Goal: Task Accomplishment & Management: Use online tool/utility

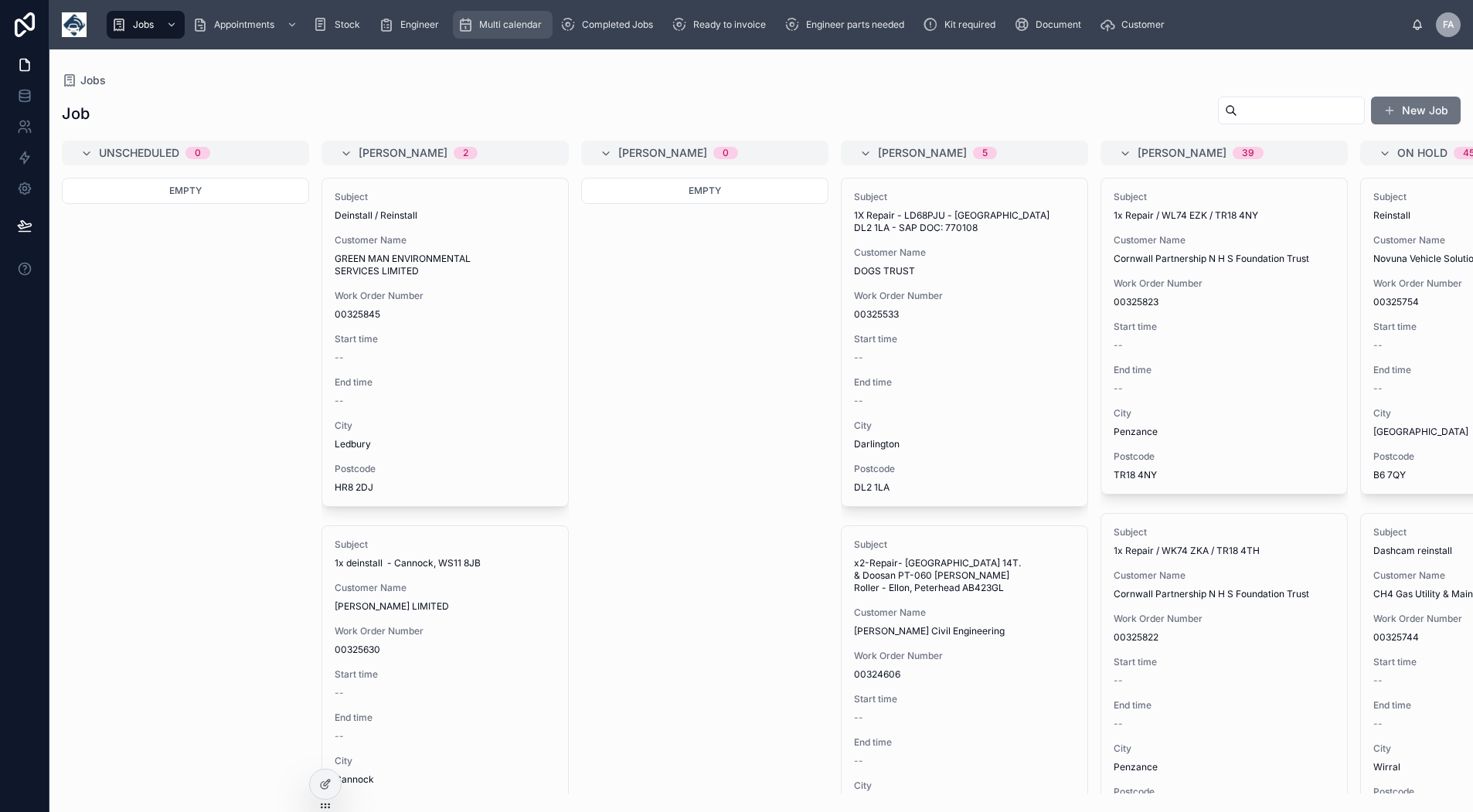
click at [508, 18] on div "Multi calendar" at bounding box center [503, 24] width 91 height 24
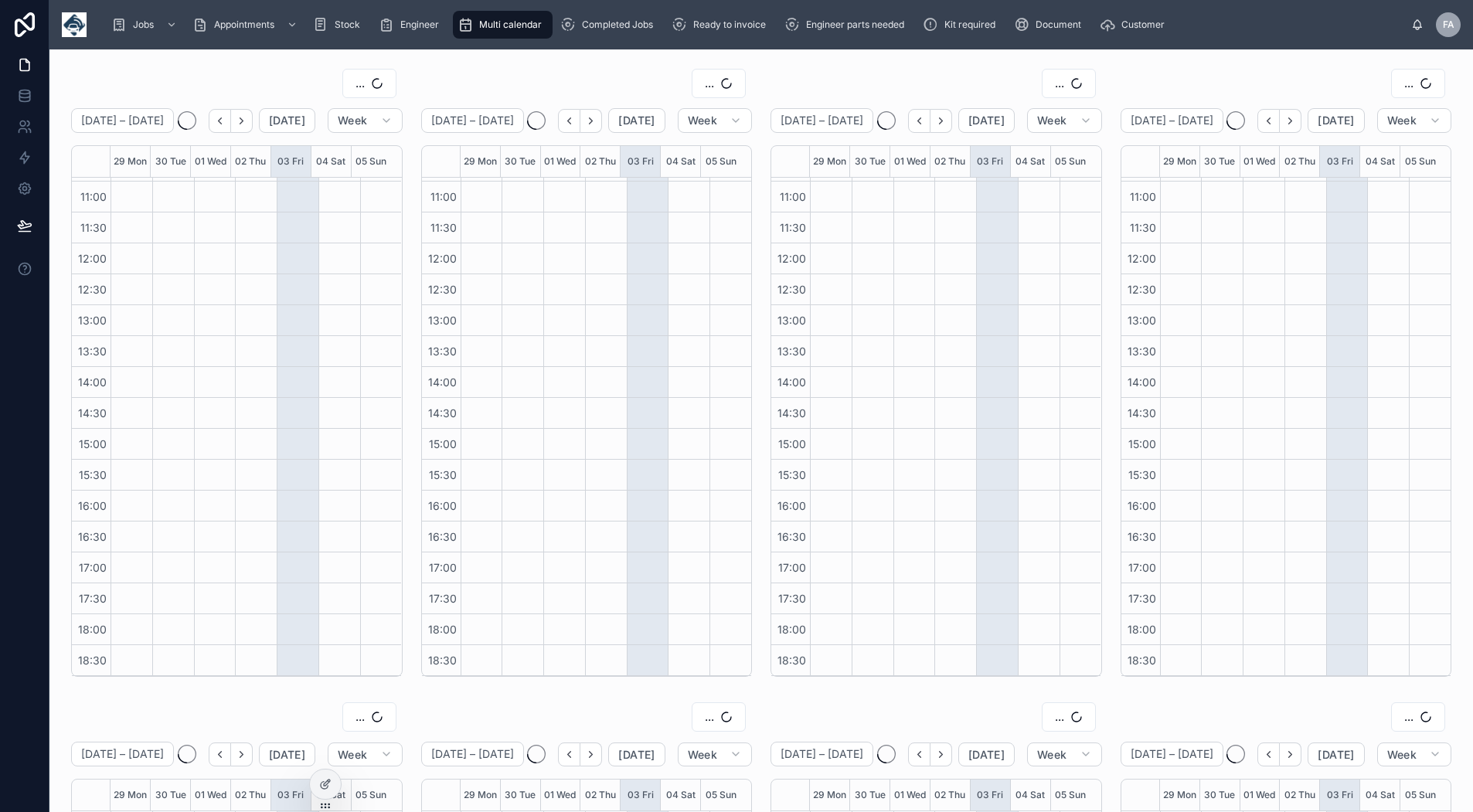
scroll to position [243, 0]
click at [354, 79] on span "OFFICE" at bounding box center [346, 83] width 38 height 16
type input "***"
click at [351, 149] on div "WAYNE DYE" at bounding box center [351, 146] width 185 height 24
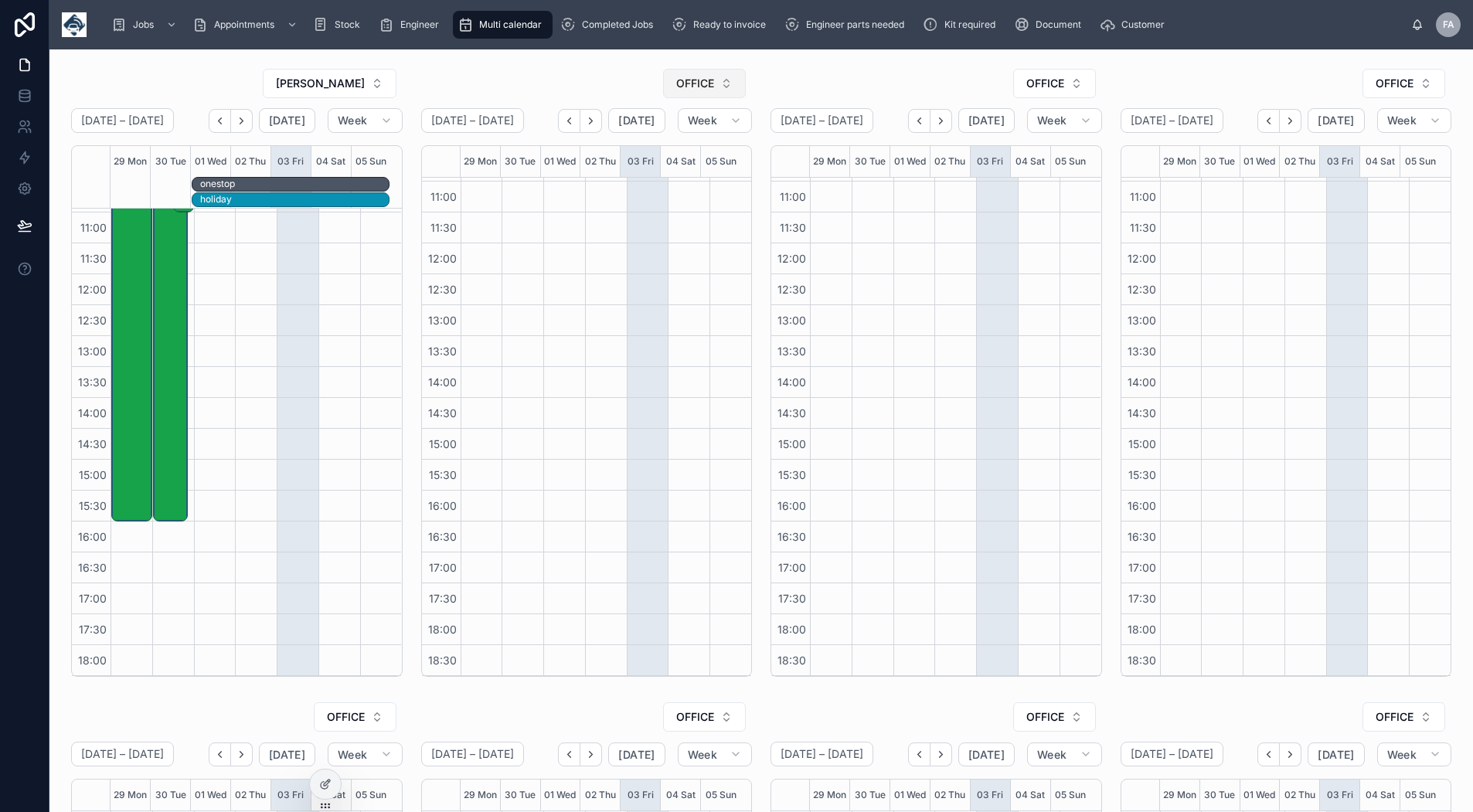
click at [688, 80] on span "OFFICE" at bounding box center [695, 83] width 38 height 16
type input "**"
click at [670, 147] on span "DWAYNE ROMER" at bounding box center [656, 146] width 89 height 16
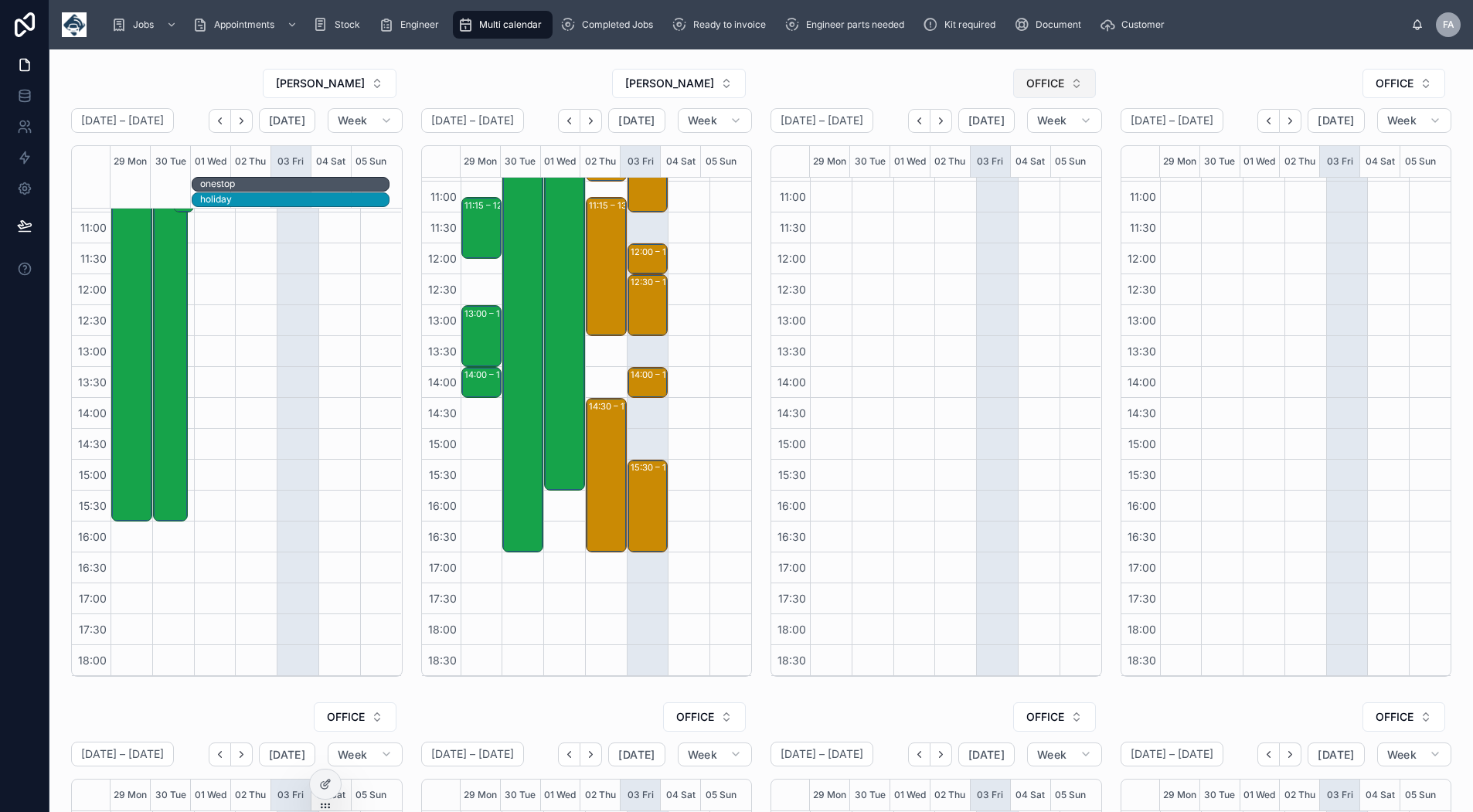
click at [1028, 88] on span "OFFICE" at bounding box center [1045, 83] width 38 height 16
type input "**"
click at [1011, 193] on span "JOSH MAUCHAZA" at bounding box center [1002, 195] width 89 height 16
click at [1393, 91] on span "OFFICE" at bounding box center [1394, 83] width 38 height 16
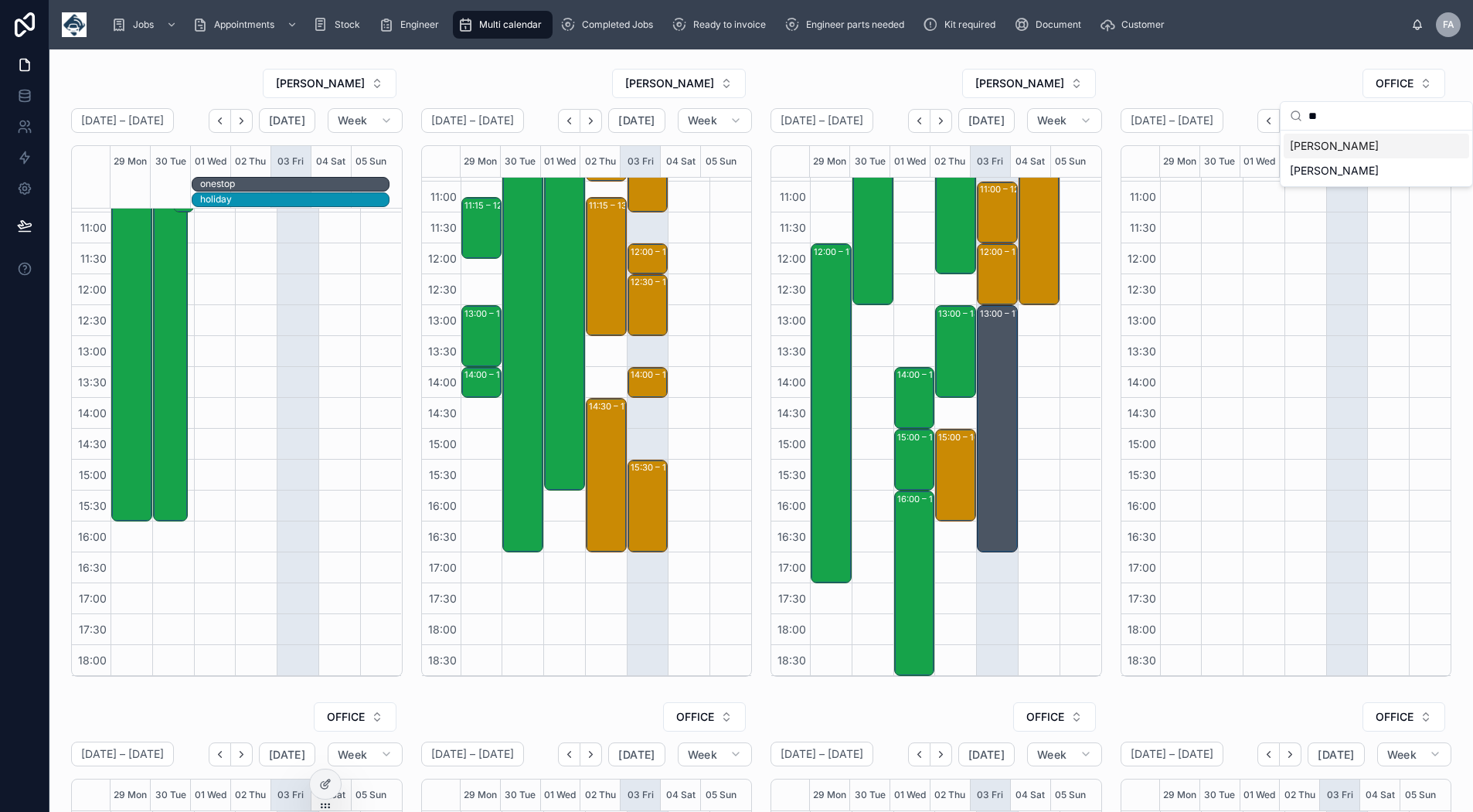
type input "**"
click at [1360, 150] on div "KEITH DENT" at bounding box center [1375, 146] width 185 height 24
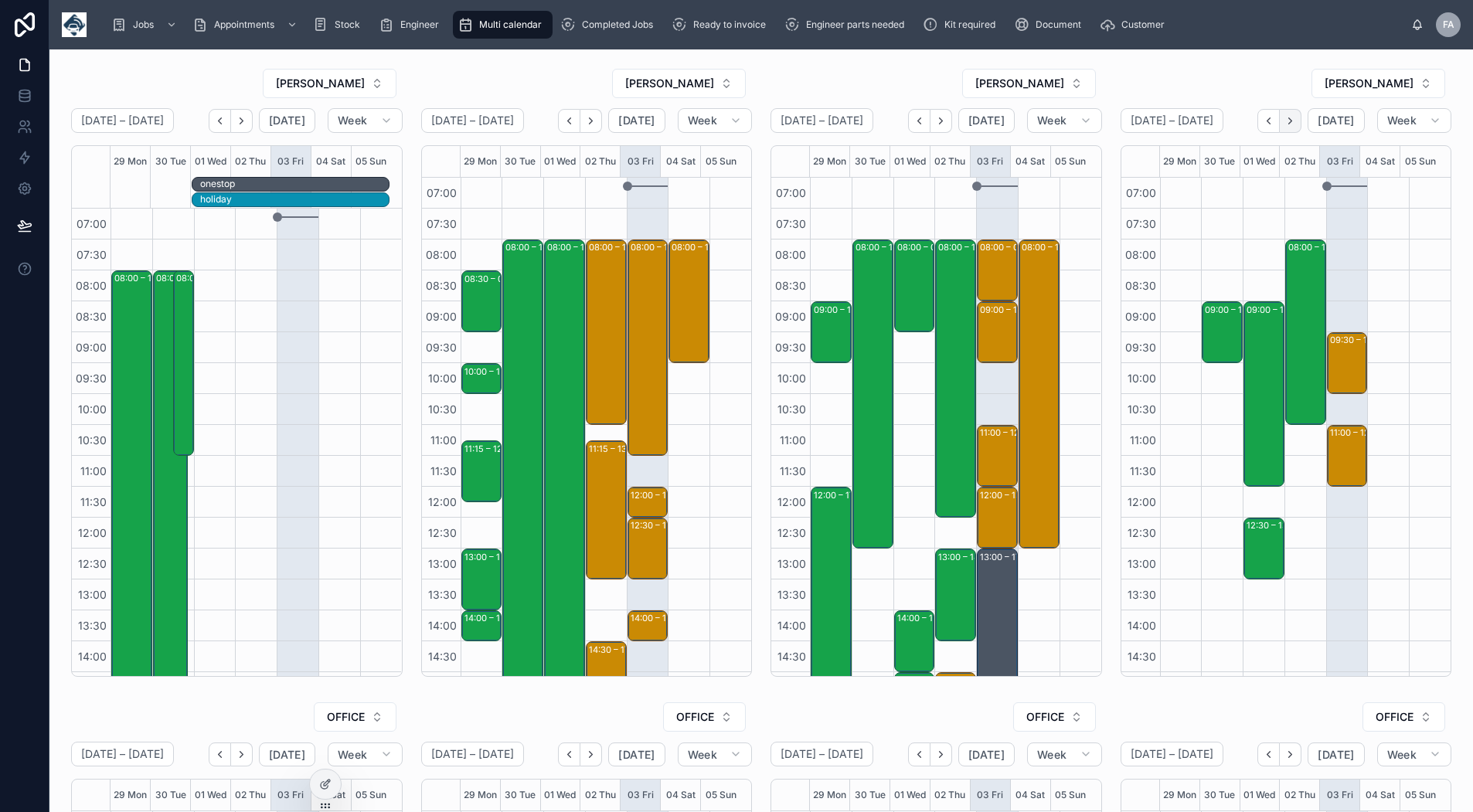
click at [1279, 128] on button "Next" at bounding box center [1289, 121] width 21 height 24
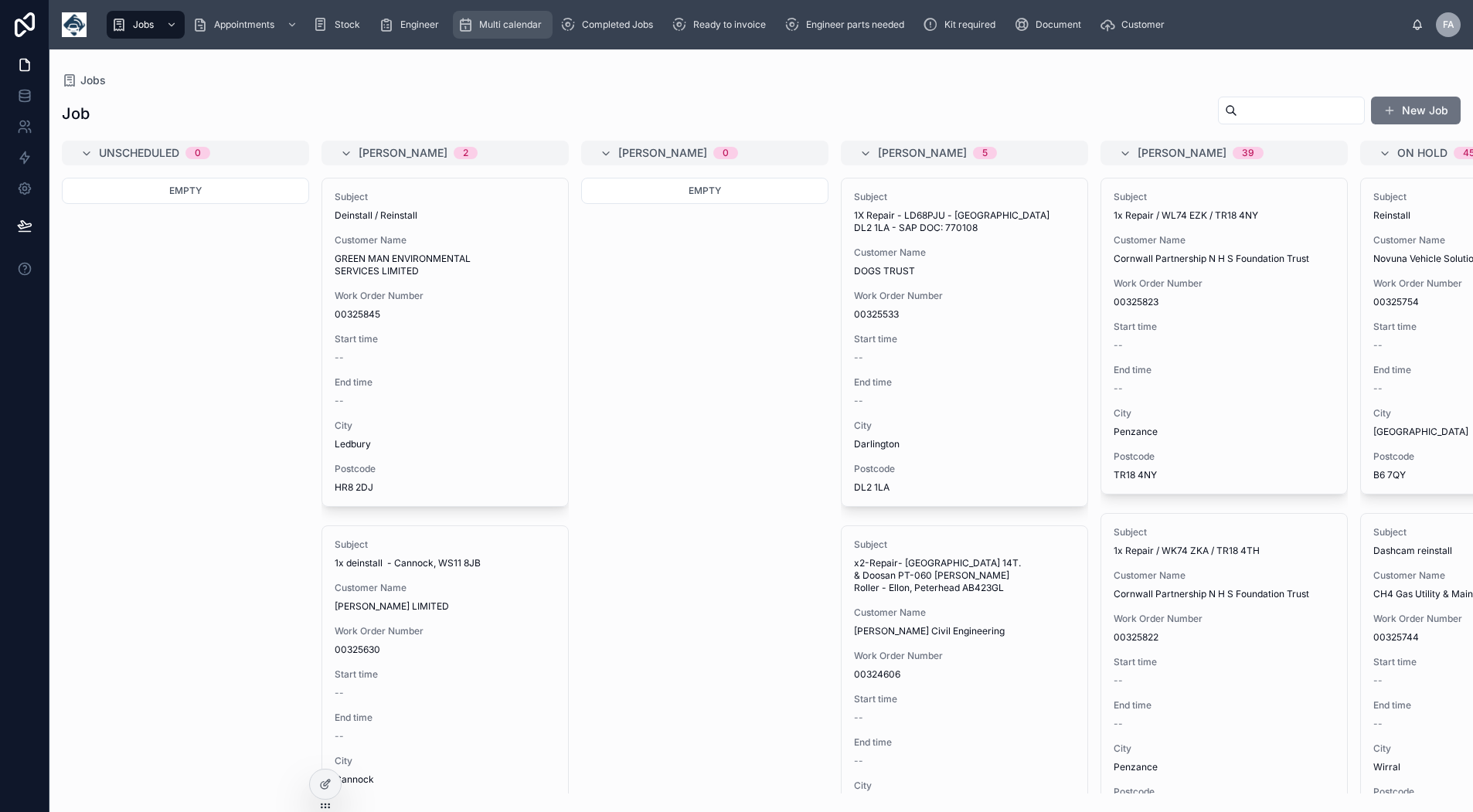
click at [485, 33] on div "Multi calendar" at bounding box center [503, 24] width 91 height 24
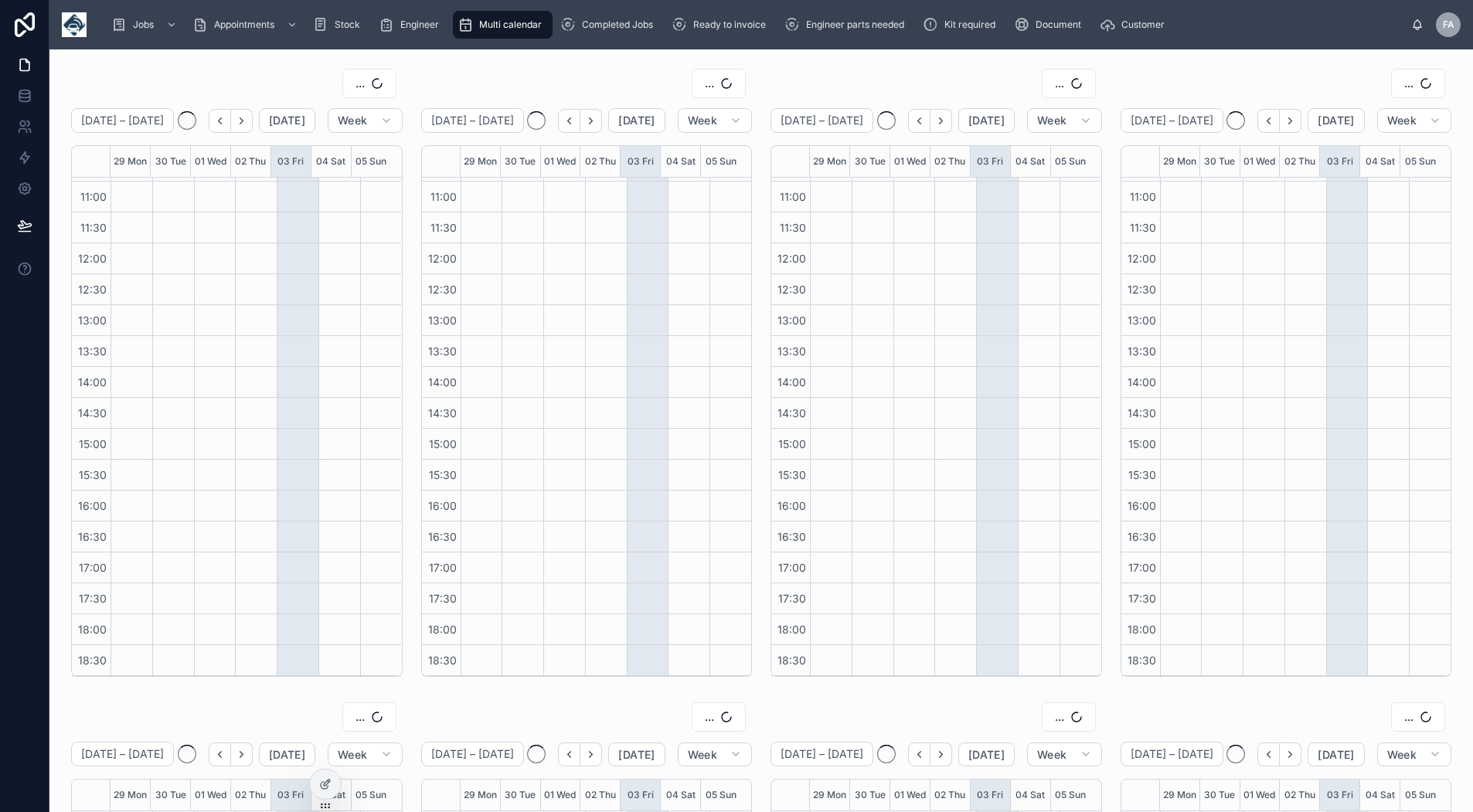
scroll to position [243, 0]
click at [359, 78] on span "OFFICE" at bounding box center [346, 83] width 38 height 16
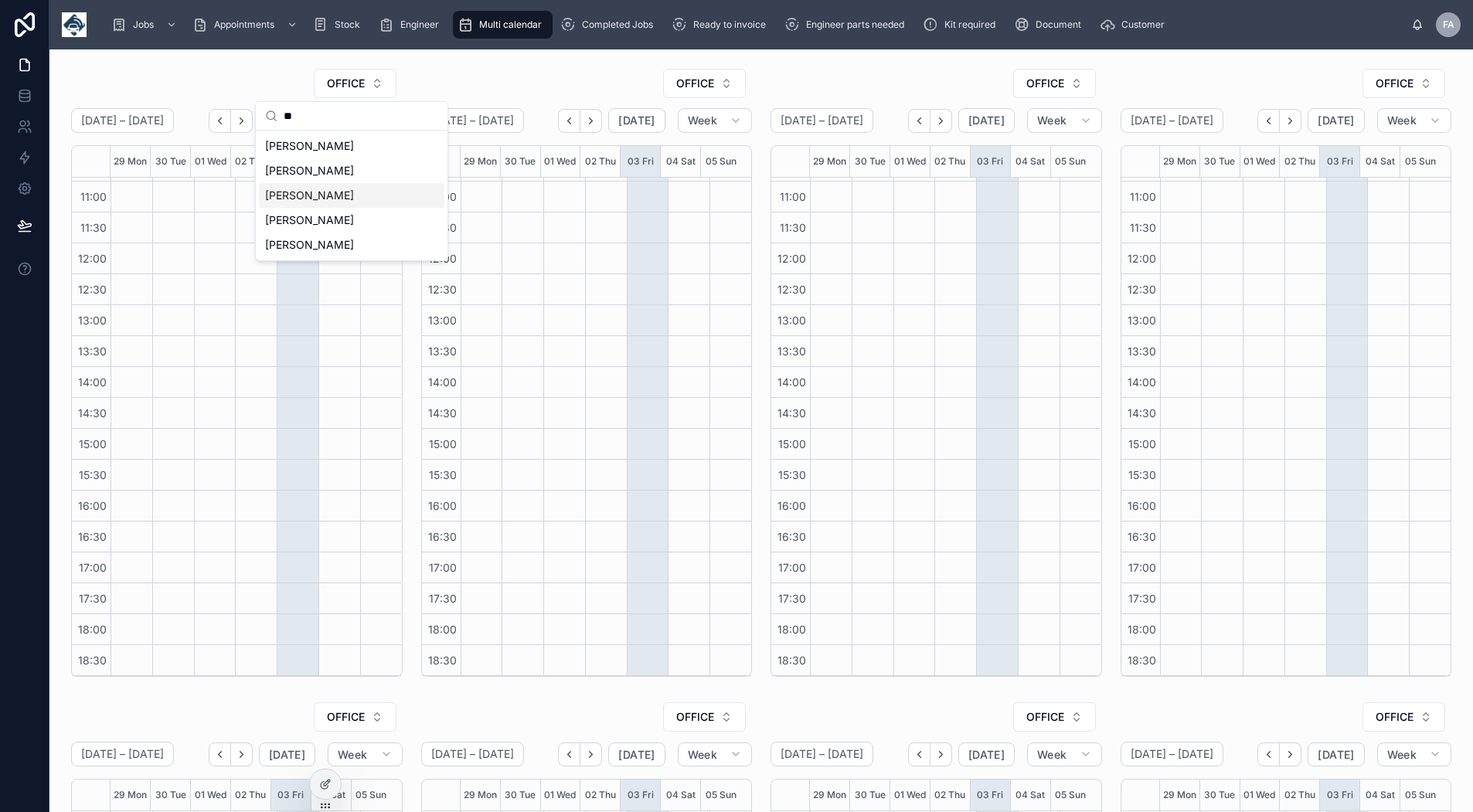
type input "**"
click at [345, 194] on div "[PERSON_NAME]" at bounding box center [351, 195] width 185 height 24
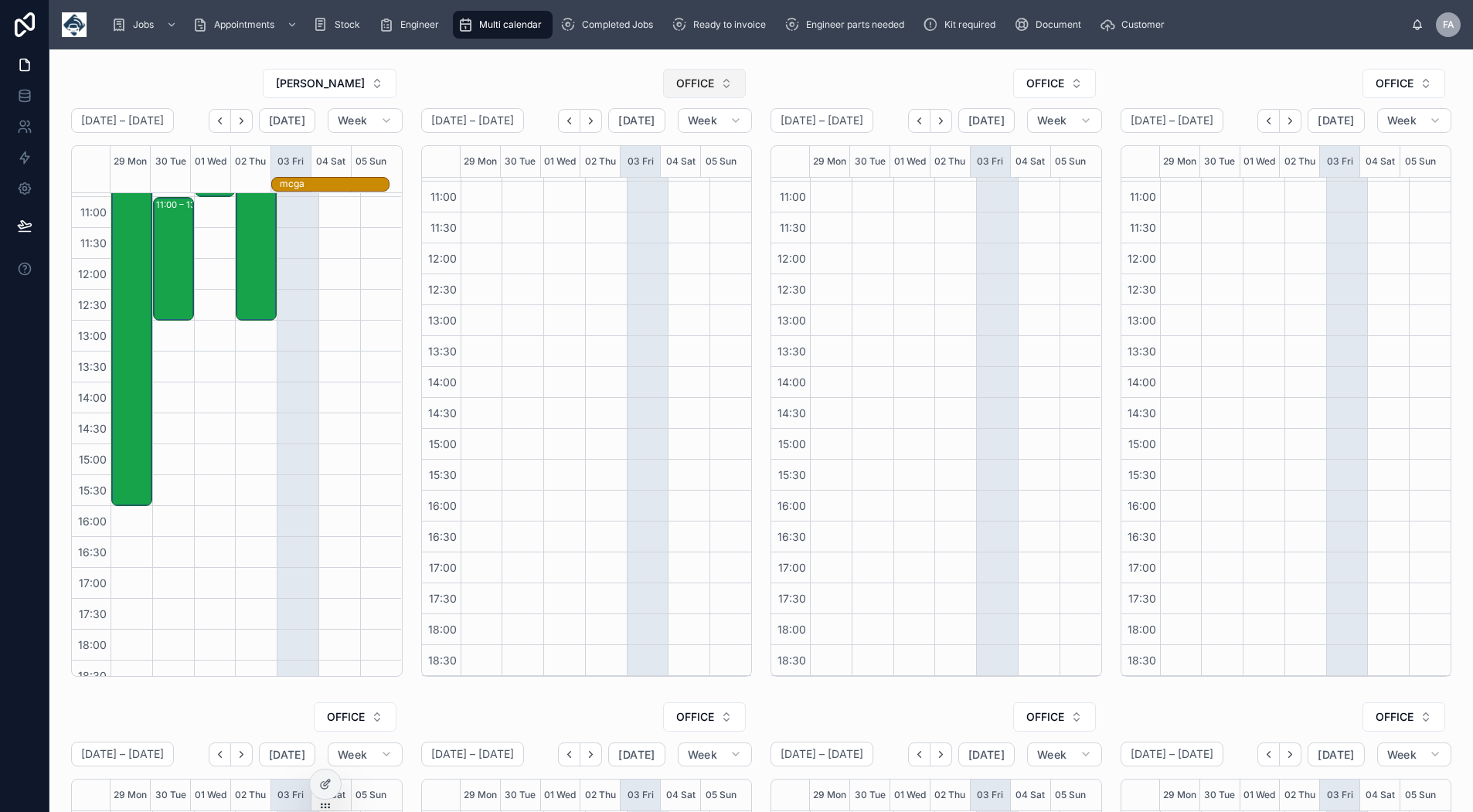
click at [687, 88] on span "OFFICE" at bounding box center [695, 83] width 38 height 16
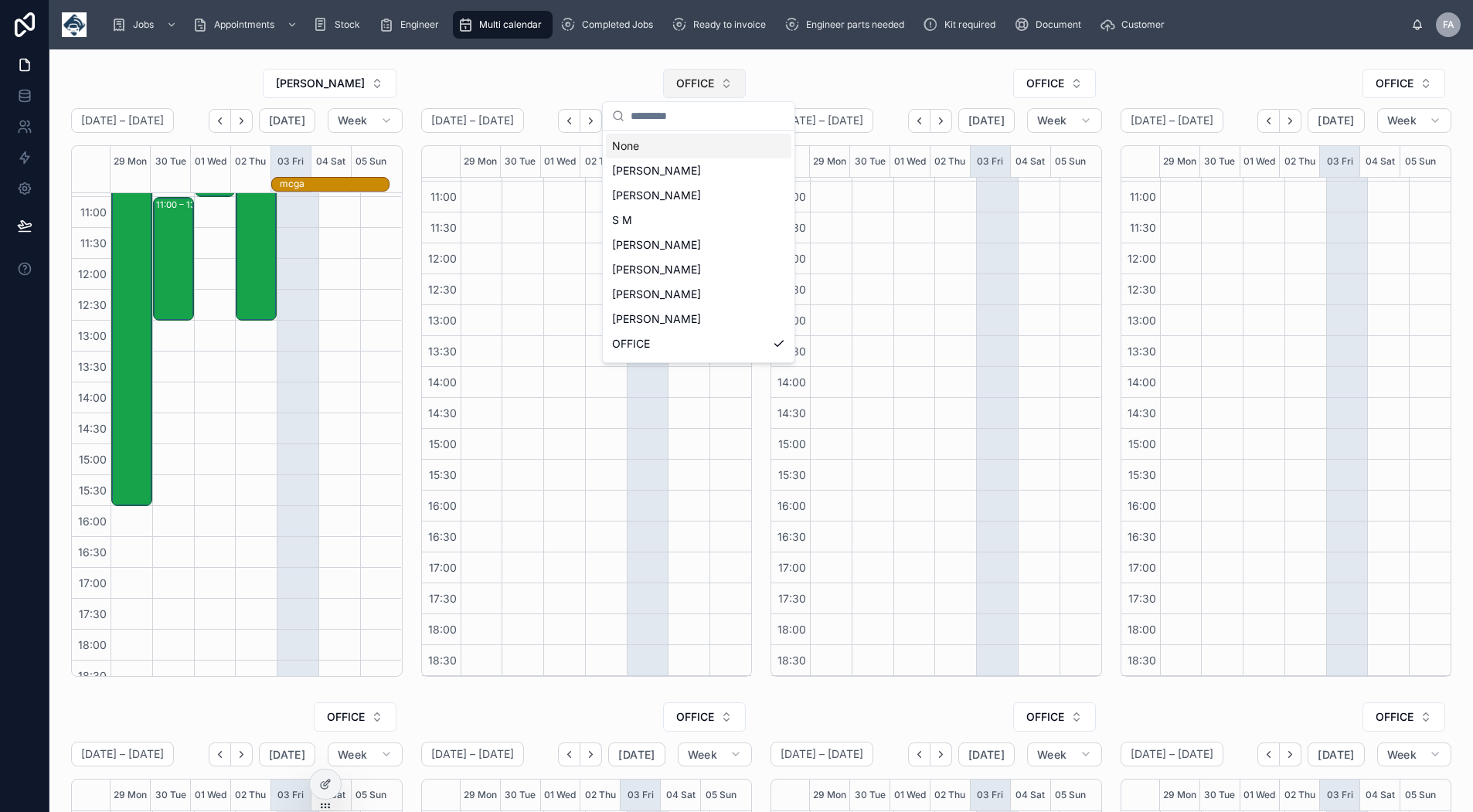
type input "*"
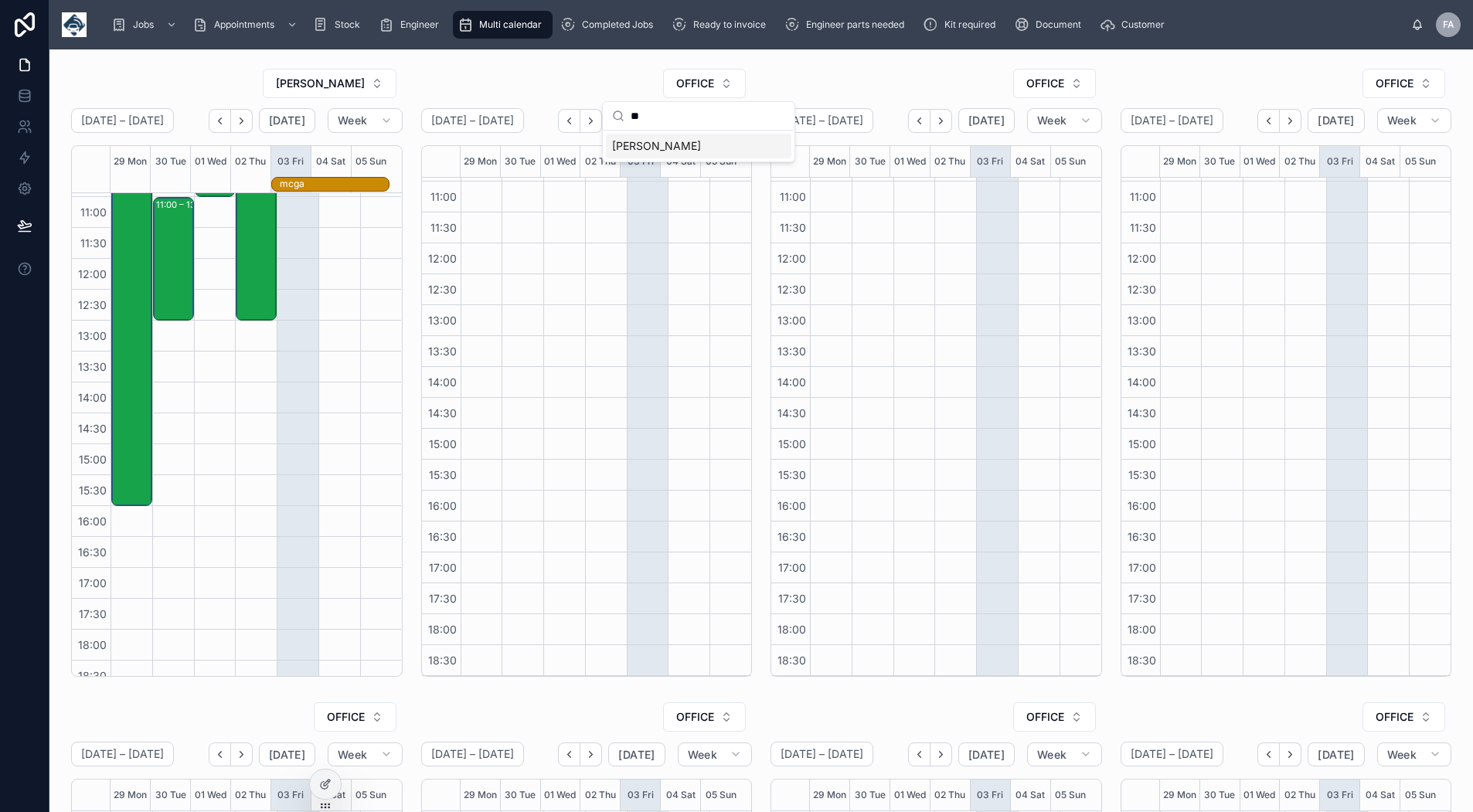
type input "**"
click at [662, 144] on span "[PERSON_NAME]" at bounding box center [656, 146] width 89 height 16
click at [1060, 77] on button "OFFICE" at bounding box center [1054, 83] width 83 height 29
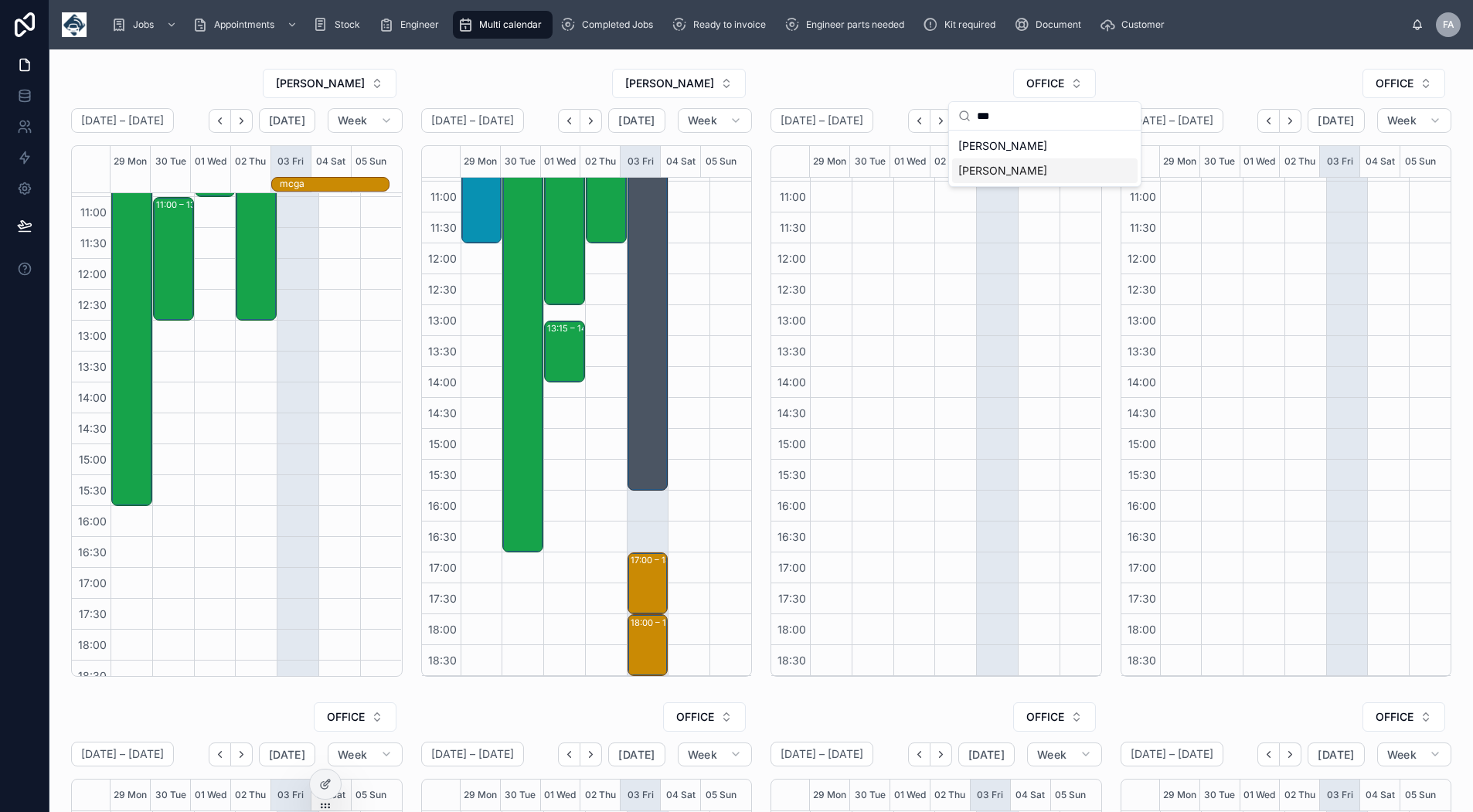
type input "***"
click at [1026, 167] on span "[PERSON_NAME]" at bounding box center [1002, 171] width 89 height 16
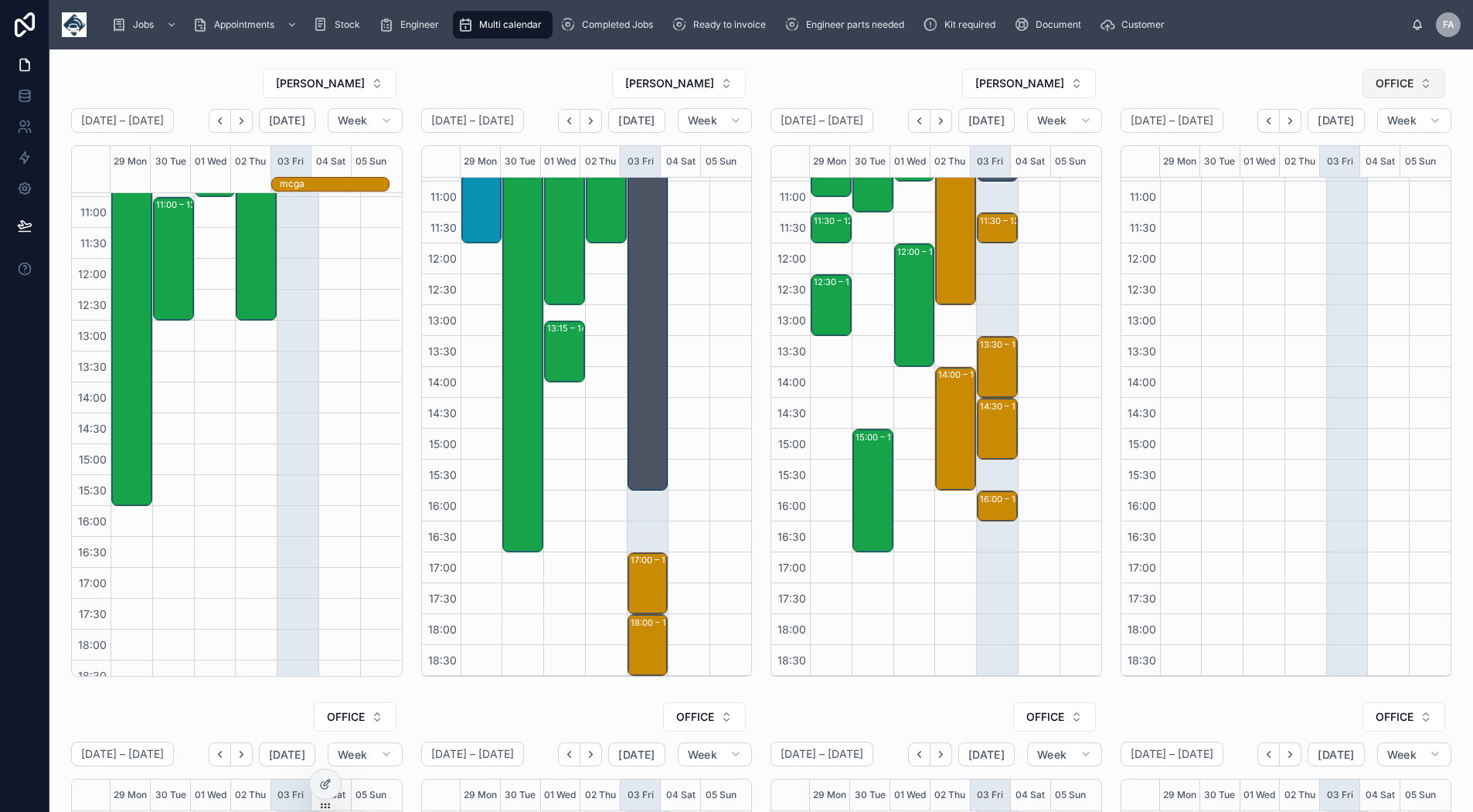
click at [1377, 80] on span "OFFICE" at bounding box center [1394, 83] width 38 height 16
type input "***"
click at [1349, 171] on span "TREVOR BARRON" at bounding box center [1334, 171] width 89 height 16
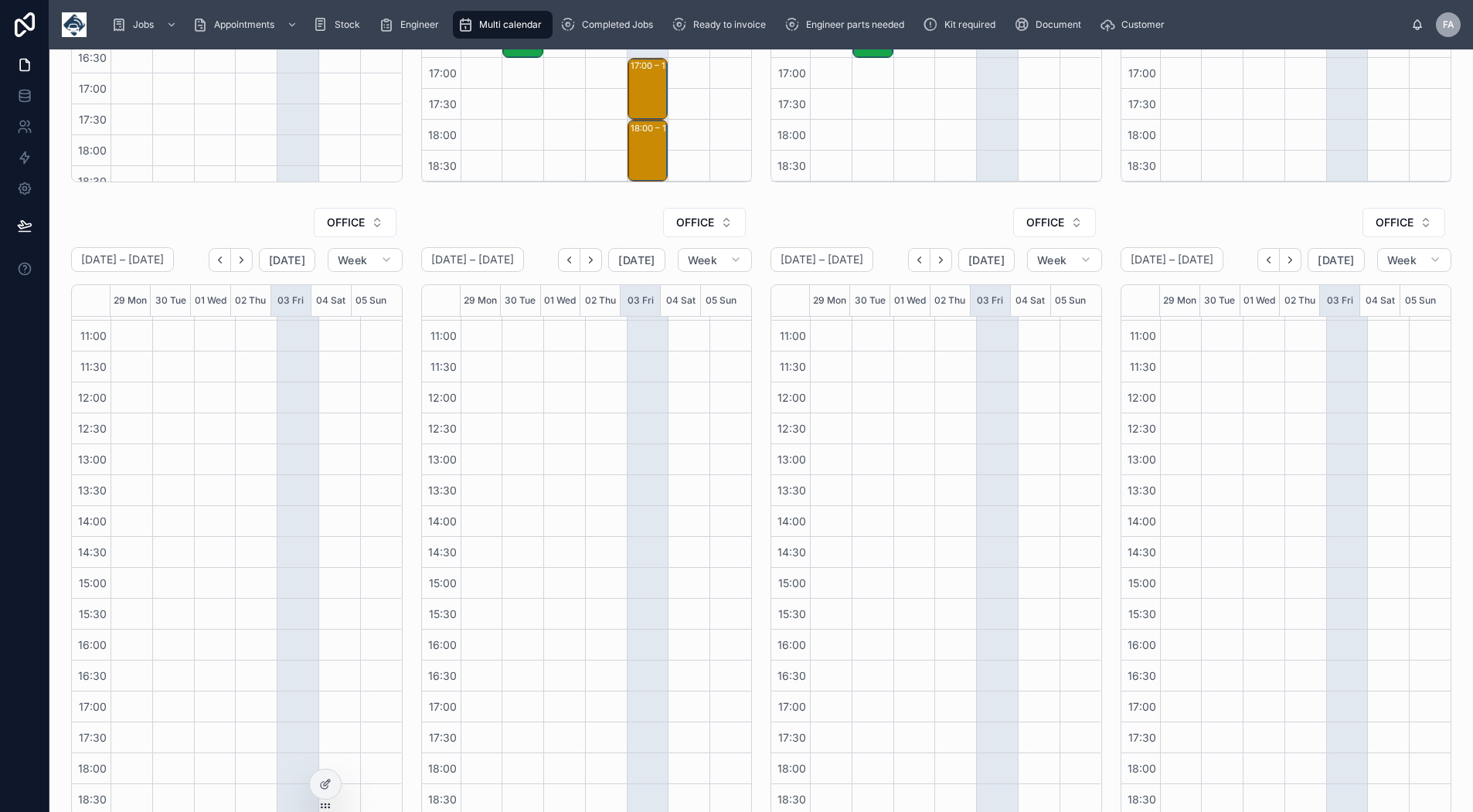
scroll to position [525, 0]
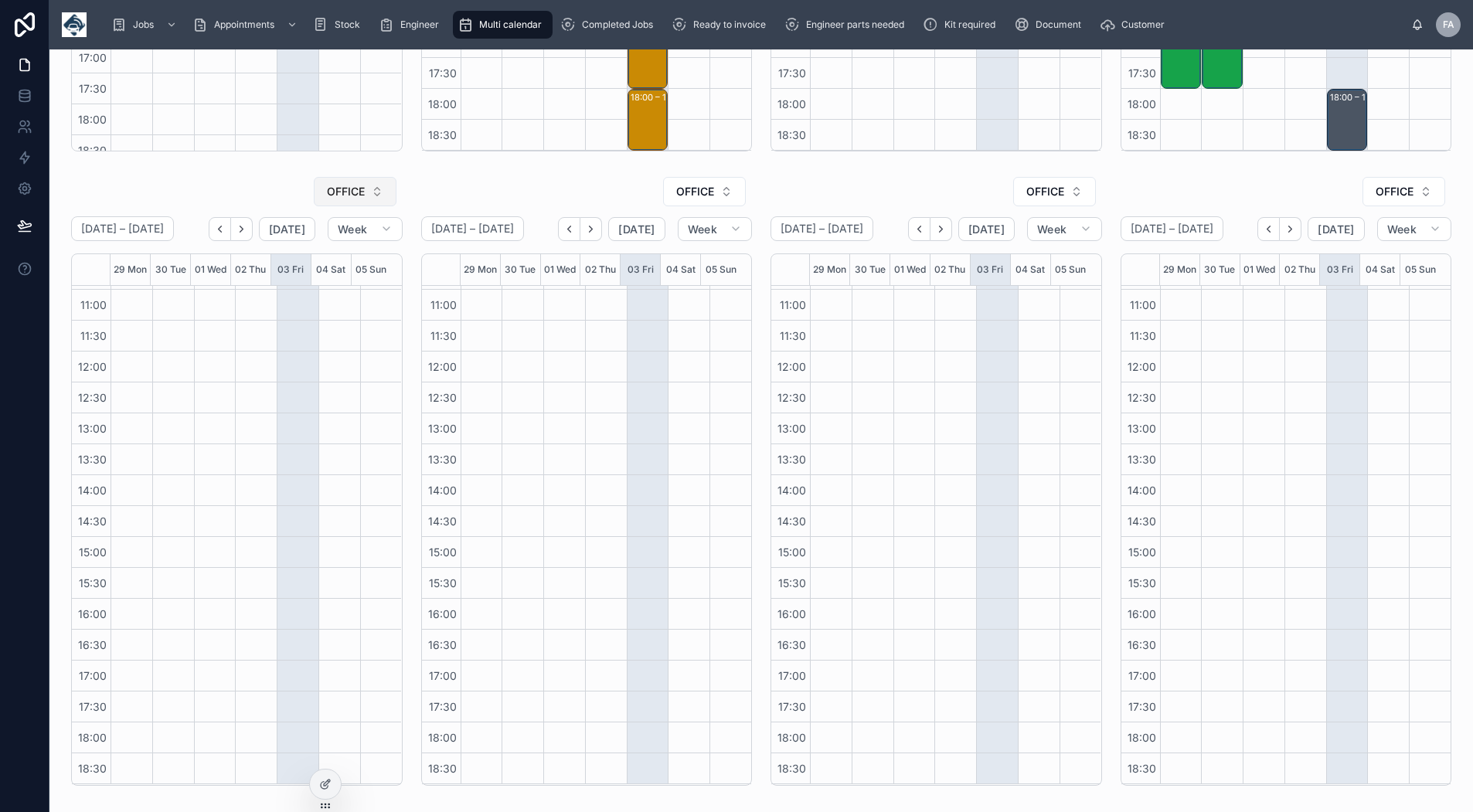
click at [385, 196] on button "OFFICE" at bounding box center [354, 191] width 83 height 29
type input "**"
click at [351, 274] on div "PAUL HITCHEN" at bounding box center [351, 278] width 185 height 24
click at [664, 192] on button "OFFICE" at bounding box center [704, 191] width 83 height 29
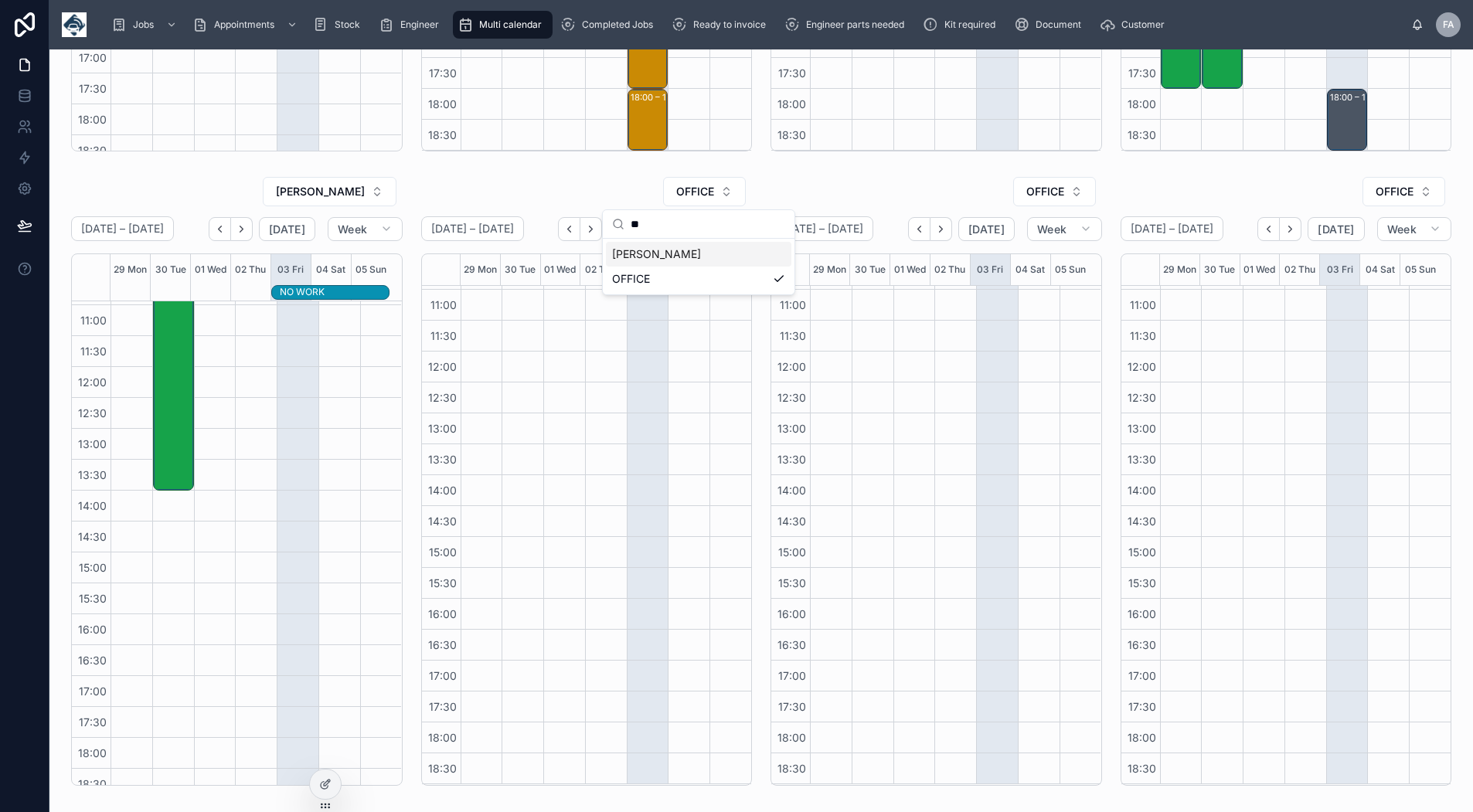
type input "**"
click at [652, 254] on span "SAM CAMPBELL" at bounding box center [656, 254] width 89 height 16
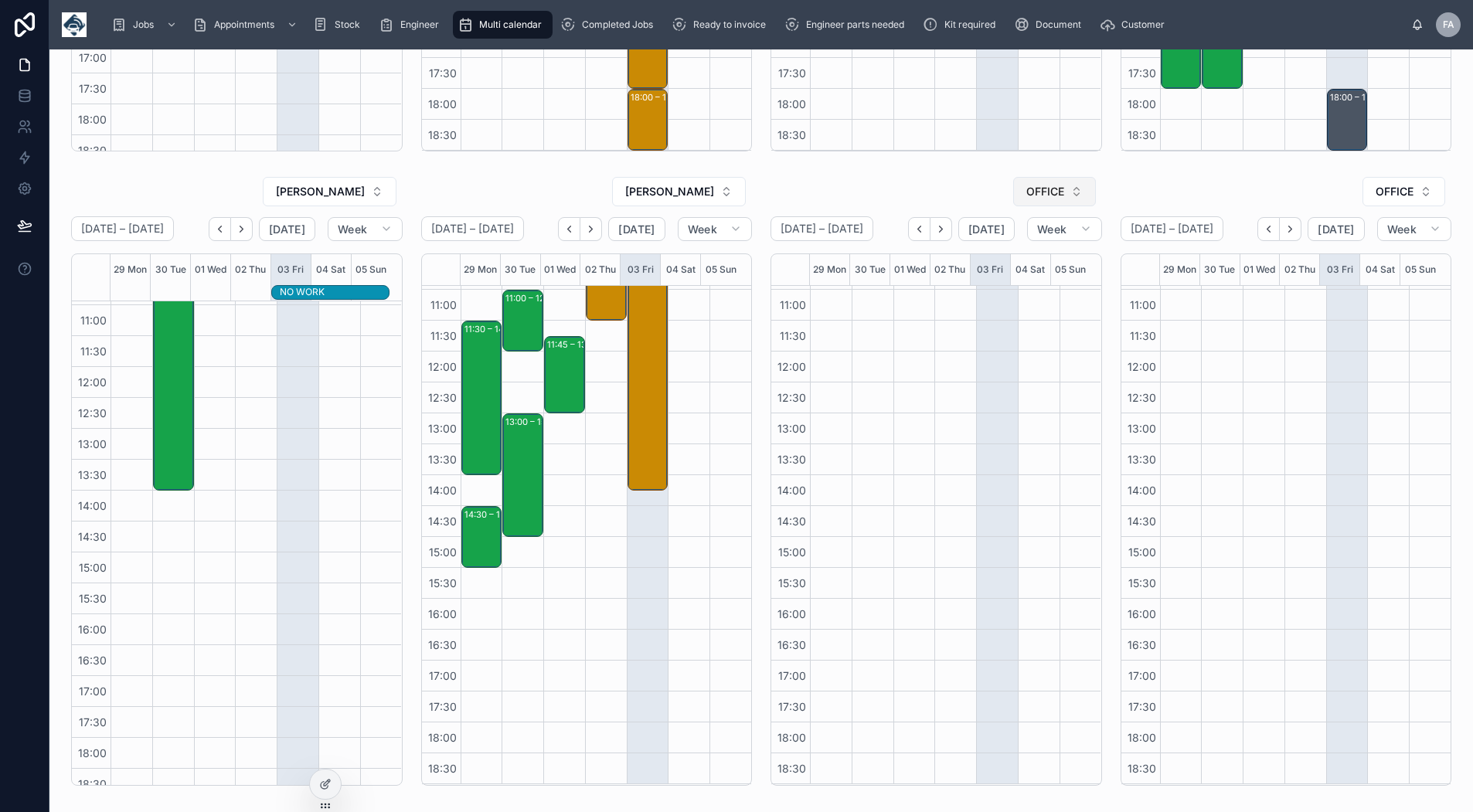
click at [1026, 190] on span "OFFICE" at bounding box center [1045, 191] width 38 height 16
type input "**"
click at [993, 280] on span "REAGEN NAIDOO" at bounding box center [1002, 279] width 89 height 16
click at [1390, 197] on span "OFFICE" at bounding box center [1394, 191] width 38 height 16
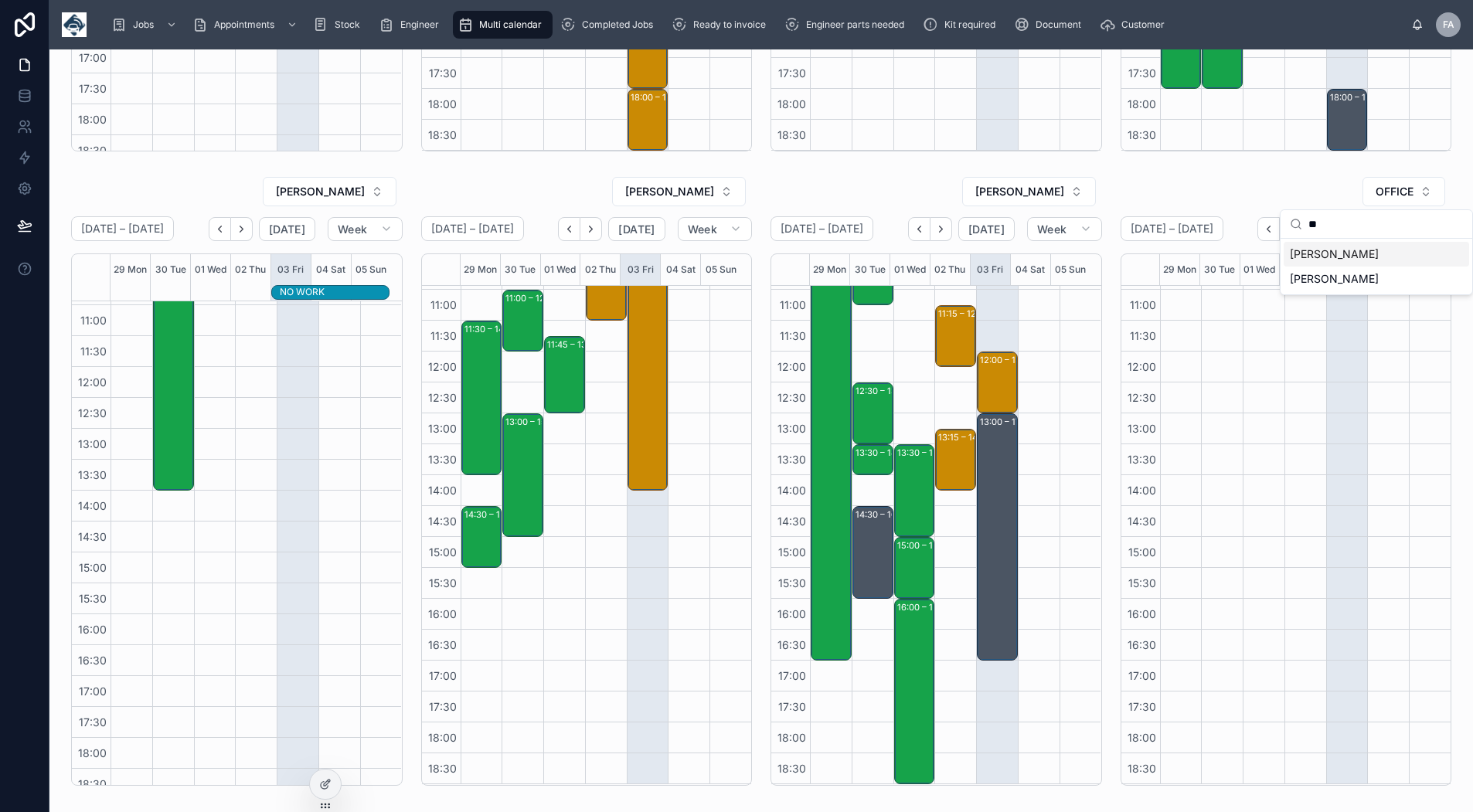
type input "**"
click at [1366, 250] on span "NATHAN PAPWORTH" at bounding box center [1334, 254] width 89 height 16
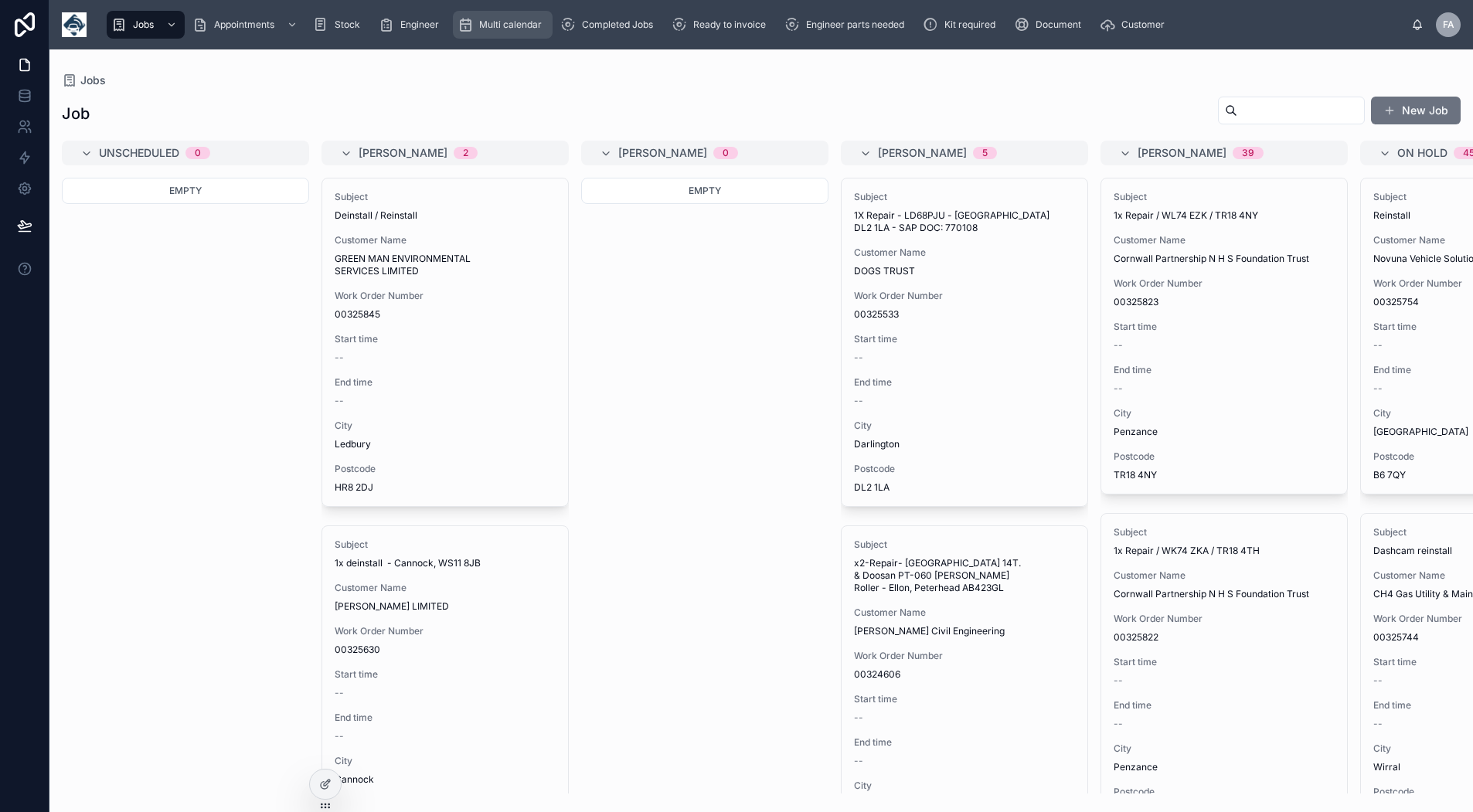
click at [476, 22] on div "Multi calendar" at bounding box center [503, 24] width 91 height 24
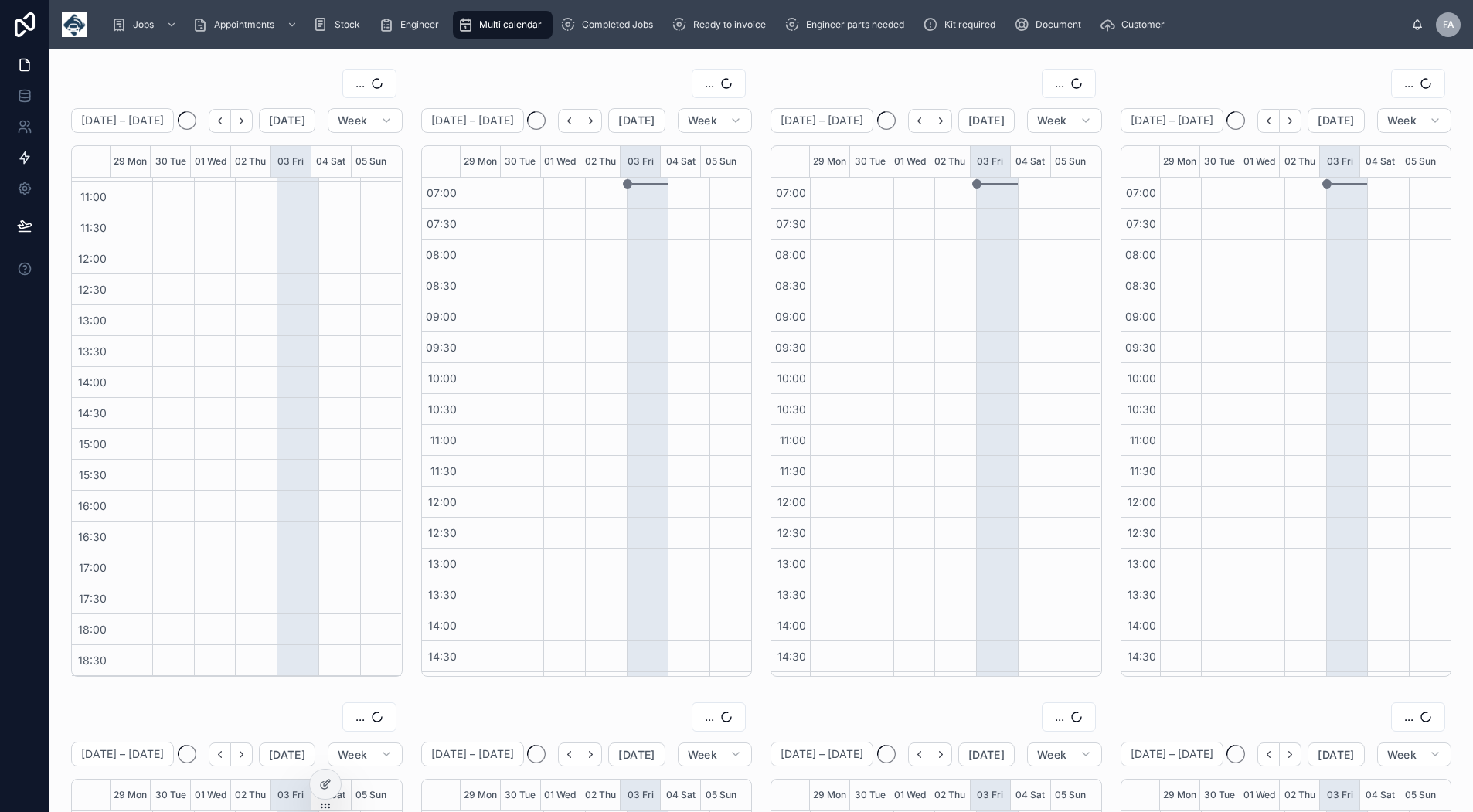
scroll to position [243, 0]
click at [362, 88] on button "OFFICE" at bounding box center [354, 83] width 83 height 29
type input "**"
click at [344, 151] on span "[PERSON_NAME]" at bounding box center [309, 146] width 89 height 16
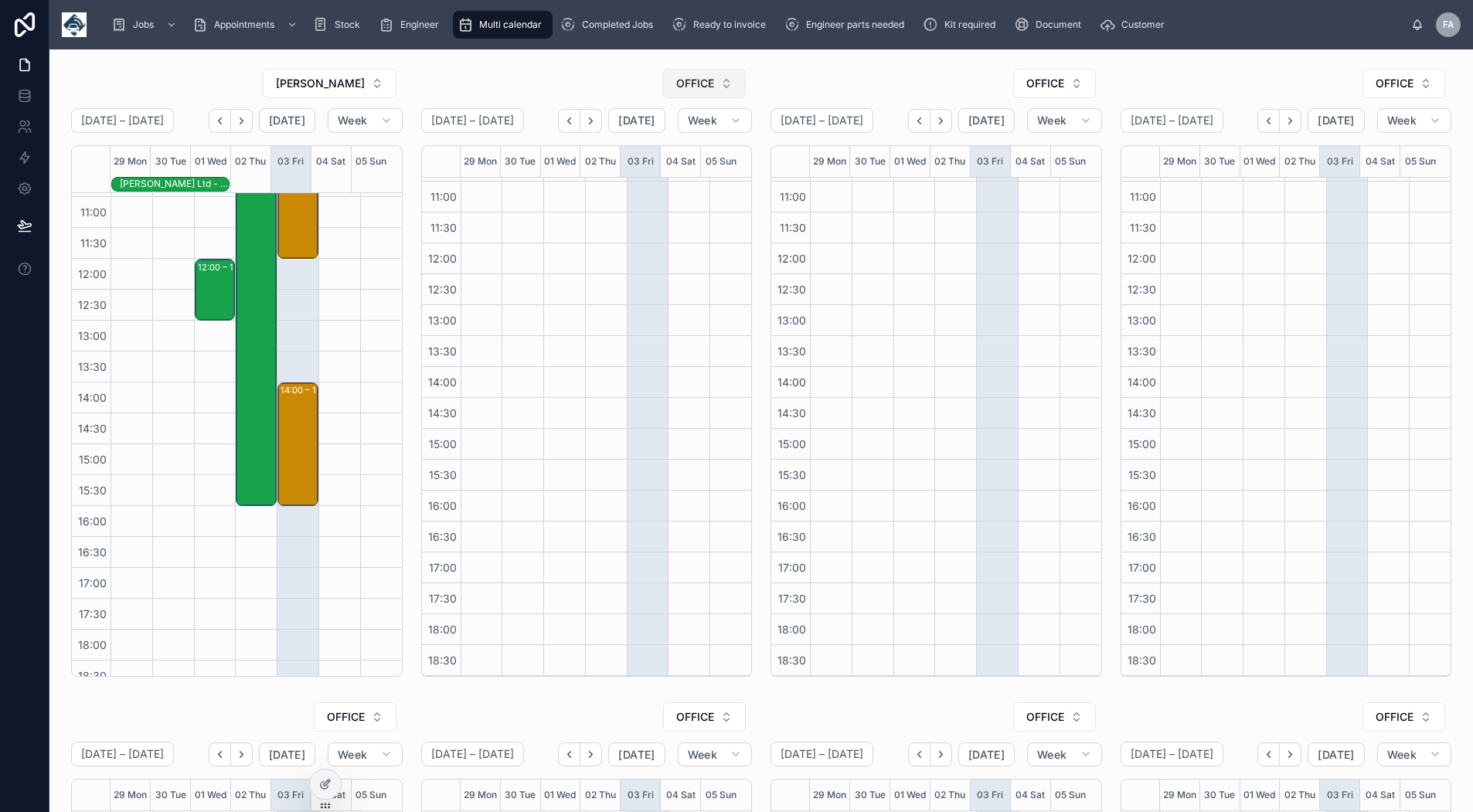
click at [723, 78] on button "OFFICE" at bounding box center [704, 83] width 83 height 29
type input "**"
click at [692, 142] on span "[PERSON_NAME]" at bounding box center [656, 146] width 89 height 16
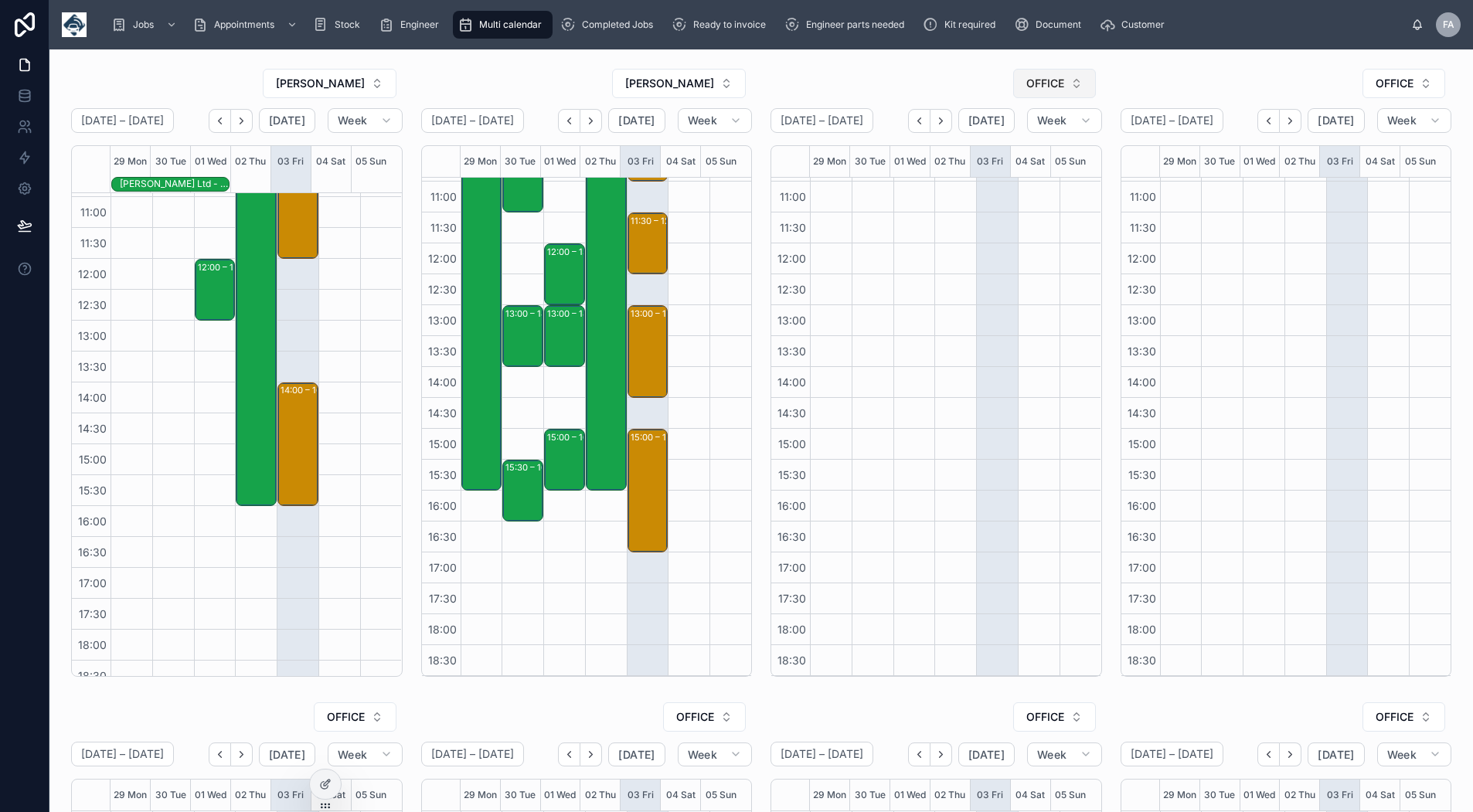
click at [1026, 83] on span "OFFICE" at bounding box center [1045, 83] width 38 height 16
type input "**"
click at [992, 172] on span "RYAN MOTHILAL" at bounding box center [1002, 171] width 89 height 16
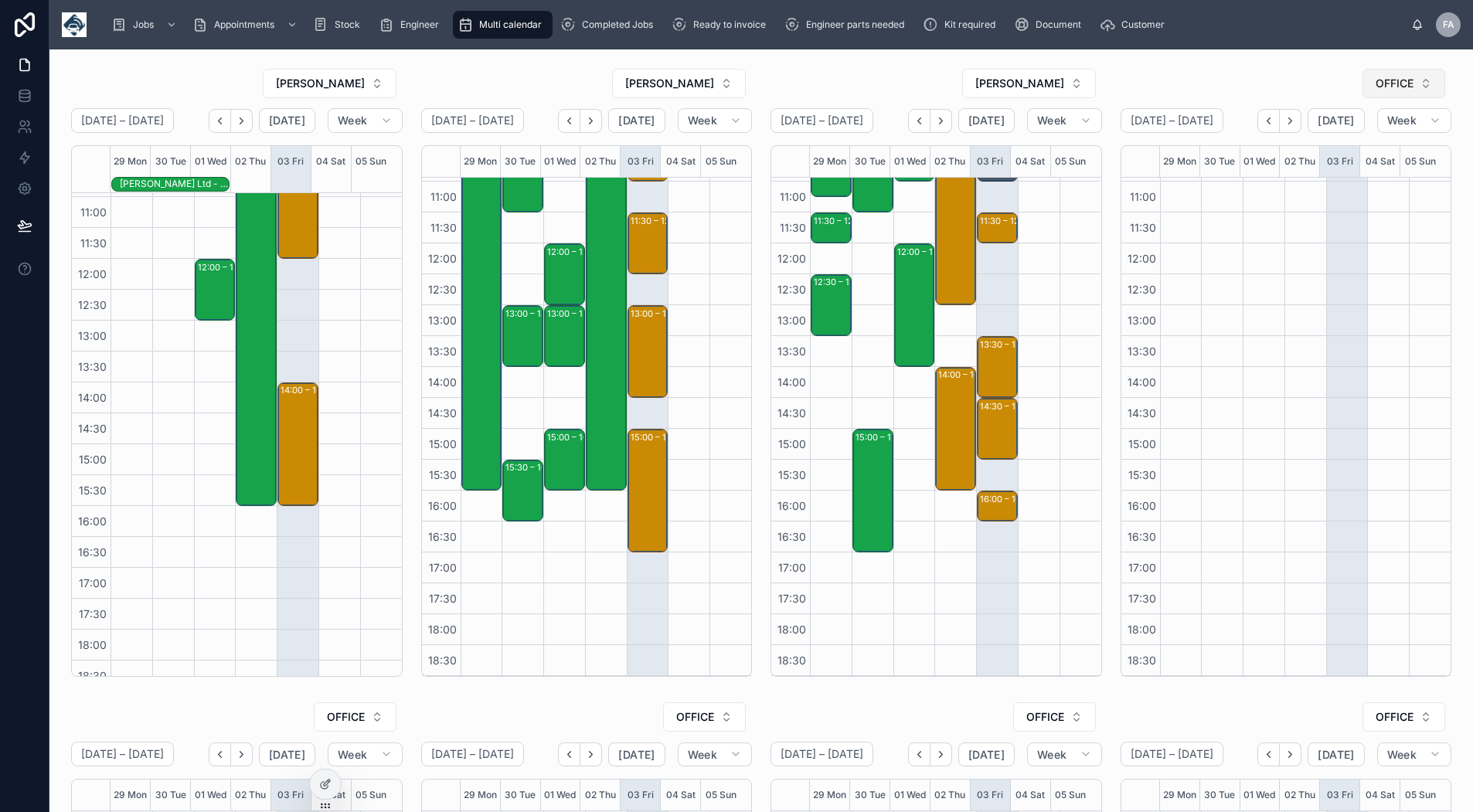
click at [1382, 87] on span "OFFICE" at bounding box center [1394, 83] width 38 height 16
type input "****"
click at [1366, 149] on span "[PERSON_NAME]" at bounding box center [1334, 146] width 89 height 16
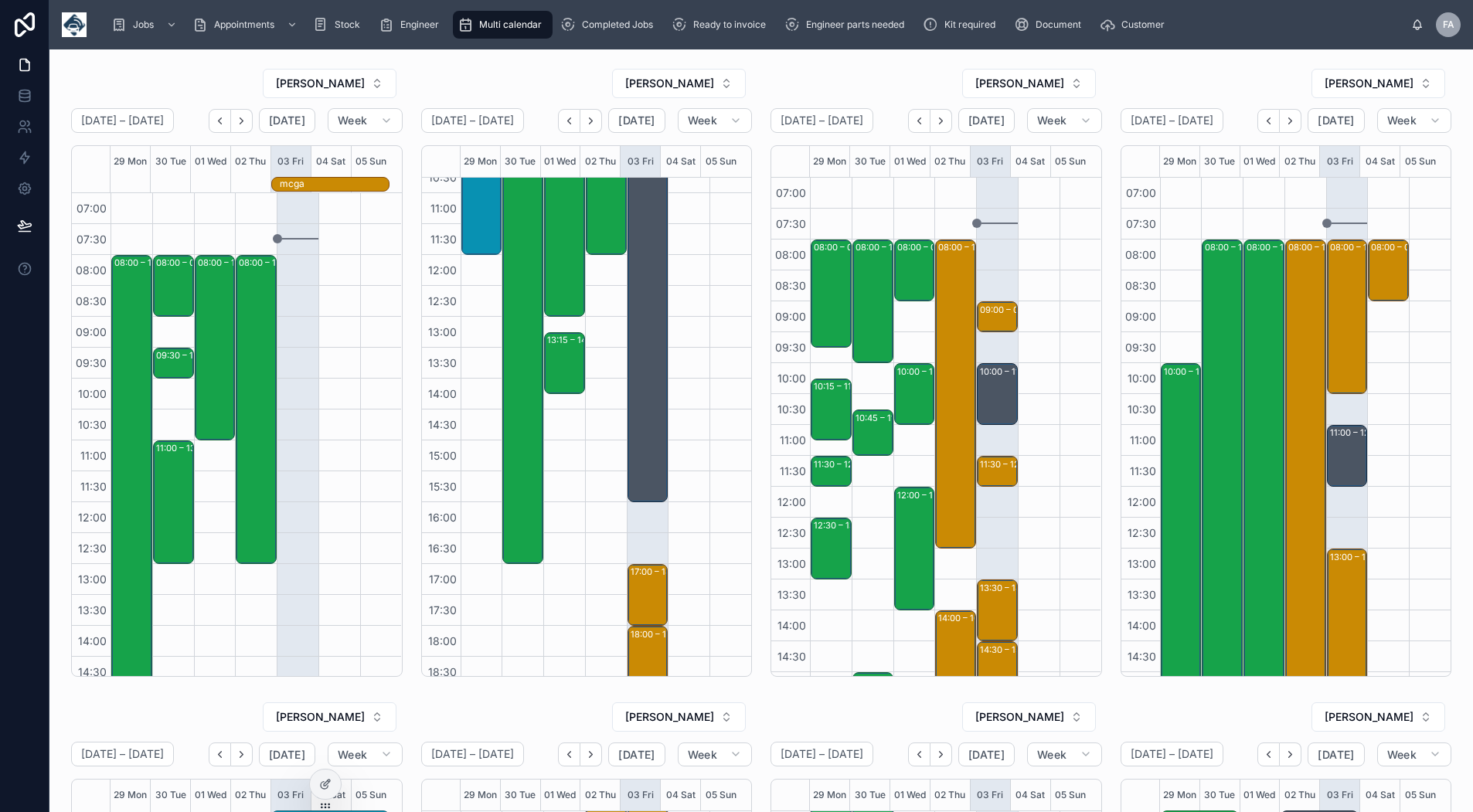
scroll to position [243, 0]
click at [587, 118] on icon "Next" at bounding box center [591, 121] width 12 height 12
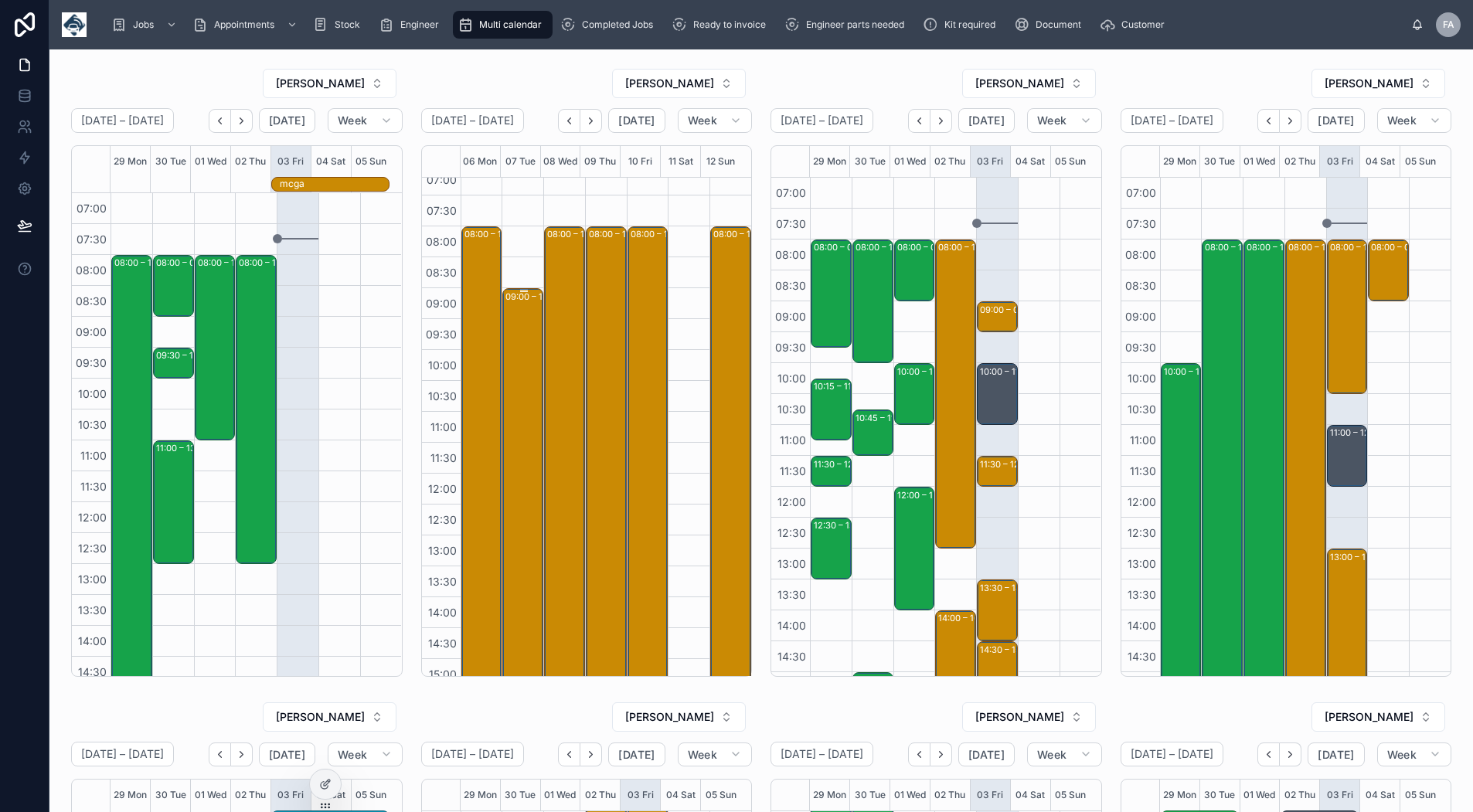
scroll to position [12, 0]
click at [585, 124] on icon "Next" at bounding box center [591, 121] width 12 height 12
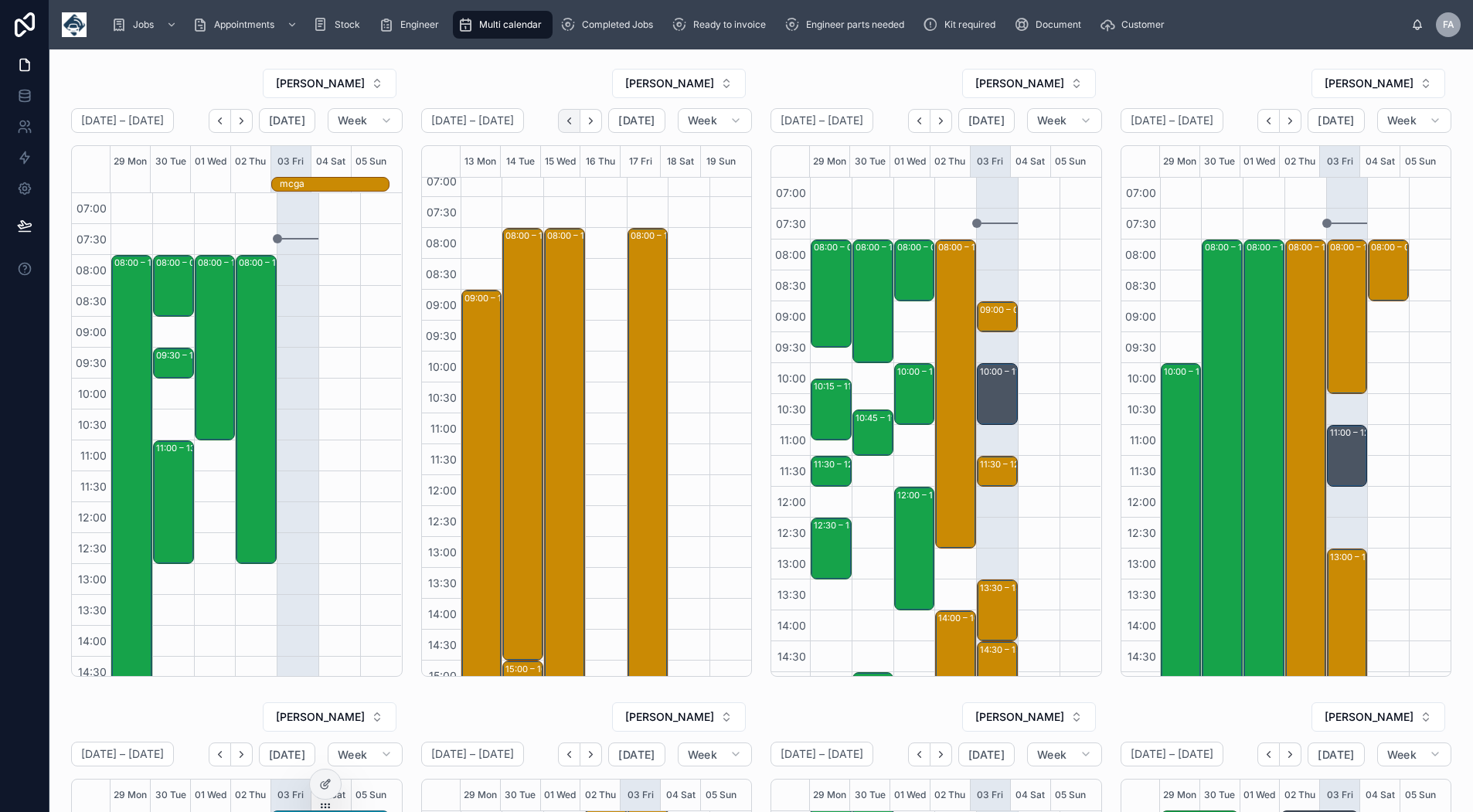
click at [563, 125] on icon "Back" at bounding box center [569, 121] width 12 height 12
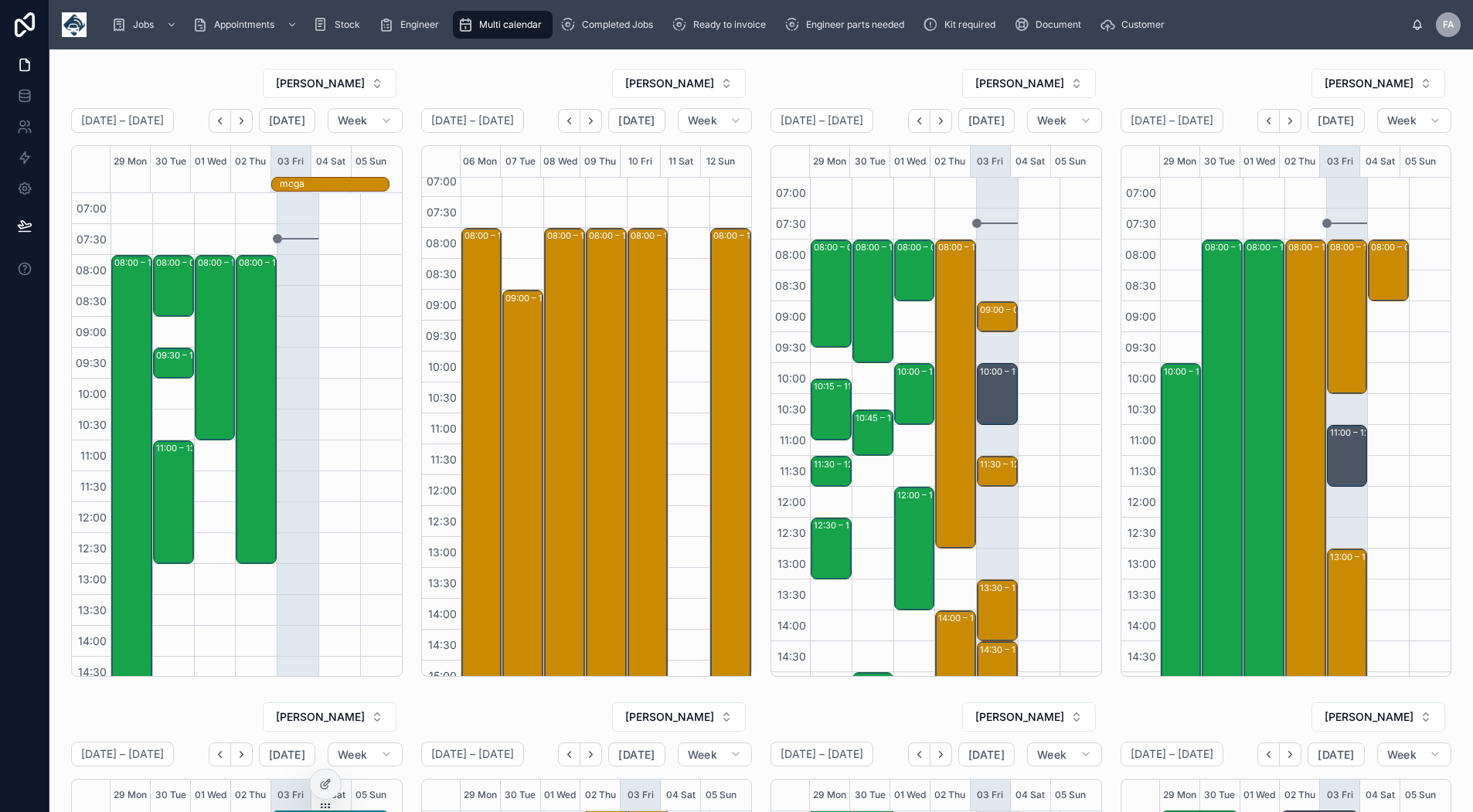
click at [563, 125] on icon "Back" at bounding box center [569, 121] width 12 height 12
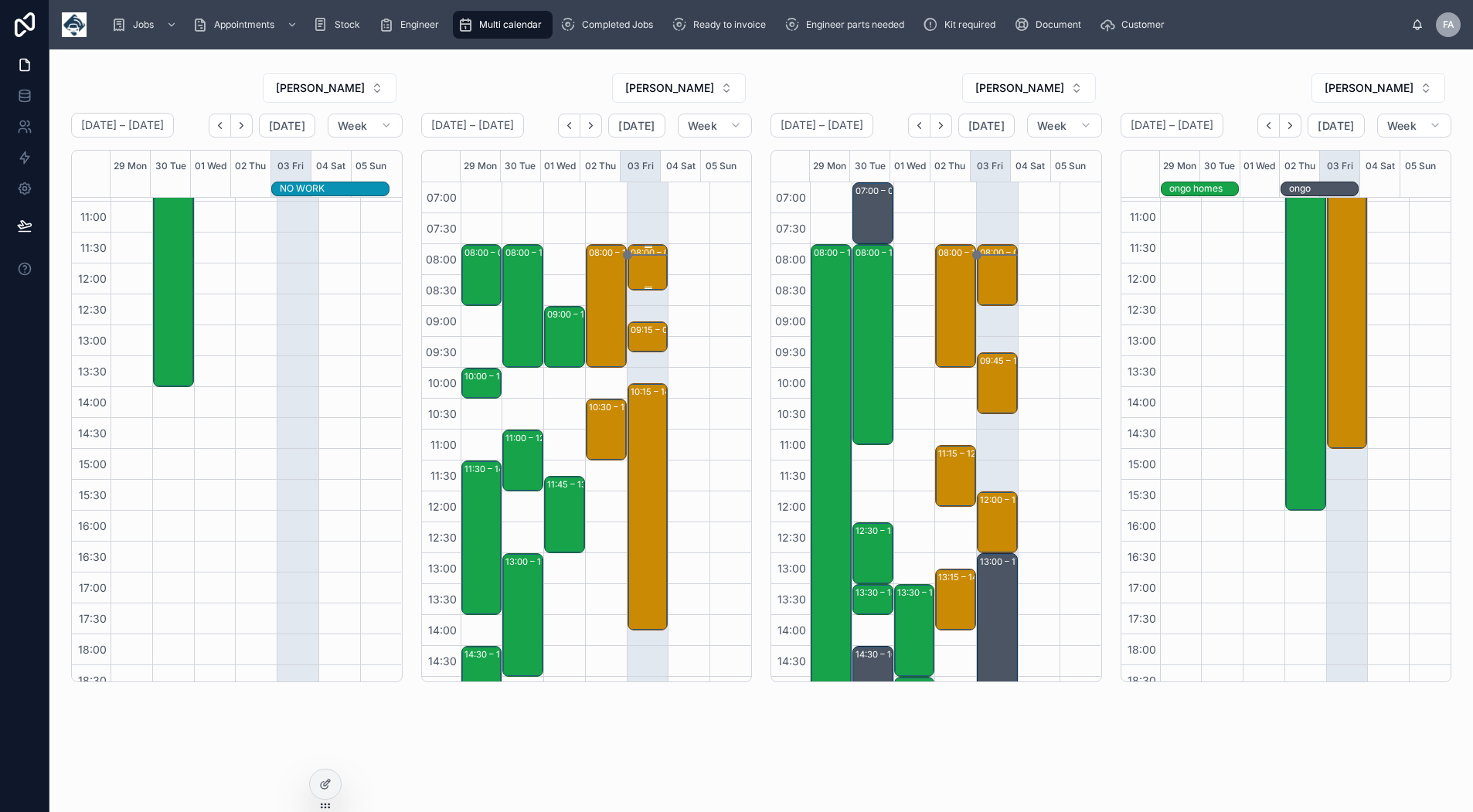
click at [630, 263] on div "08:00 – 08:45 Telford Copper & Stainless Cylinders Ltd - 00325311 - TIMED 8AM -…" at bounding box center [648, 267] width 36 height 43
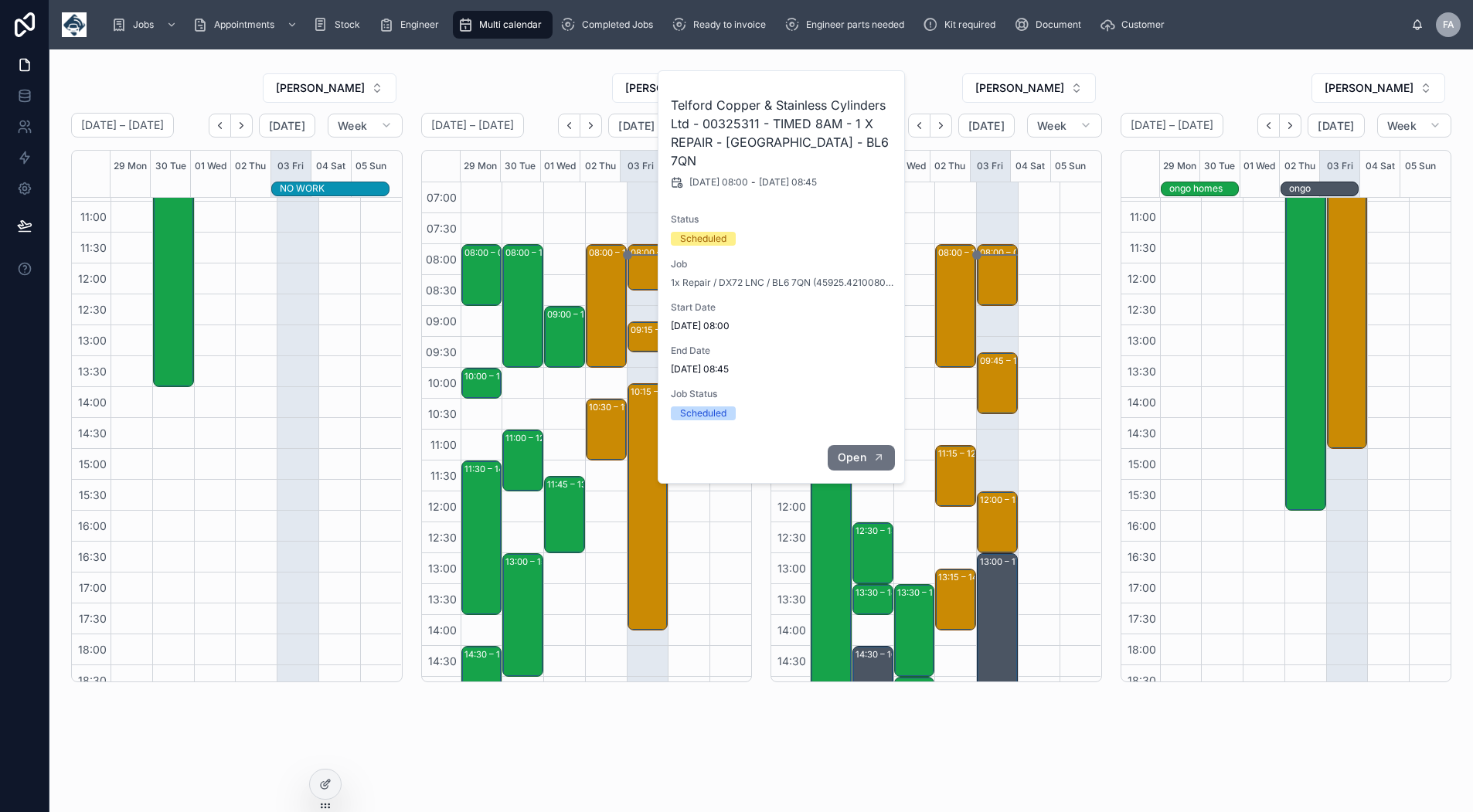
click at [840, 445] on button "Open" at bounding box center [861, 458] width 67 height 25
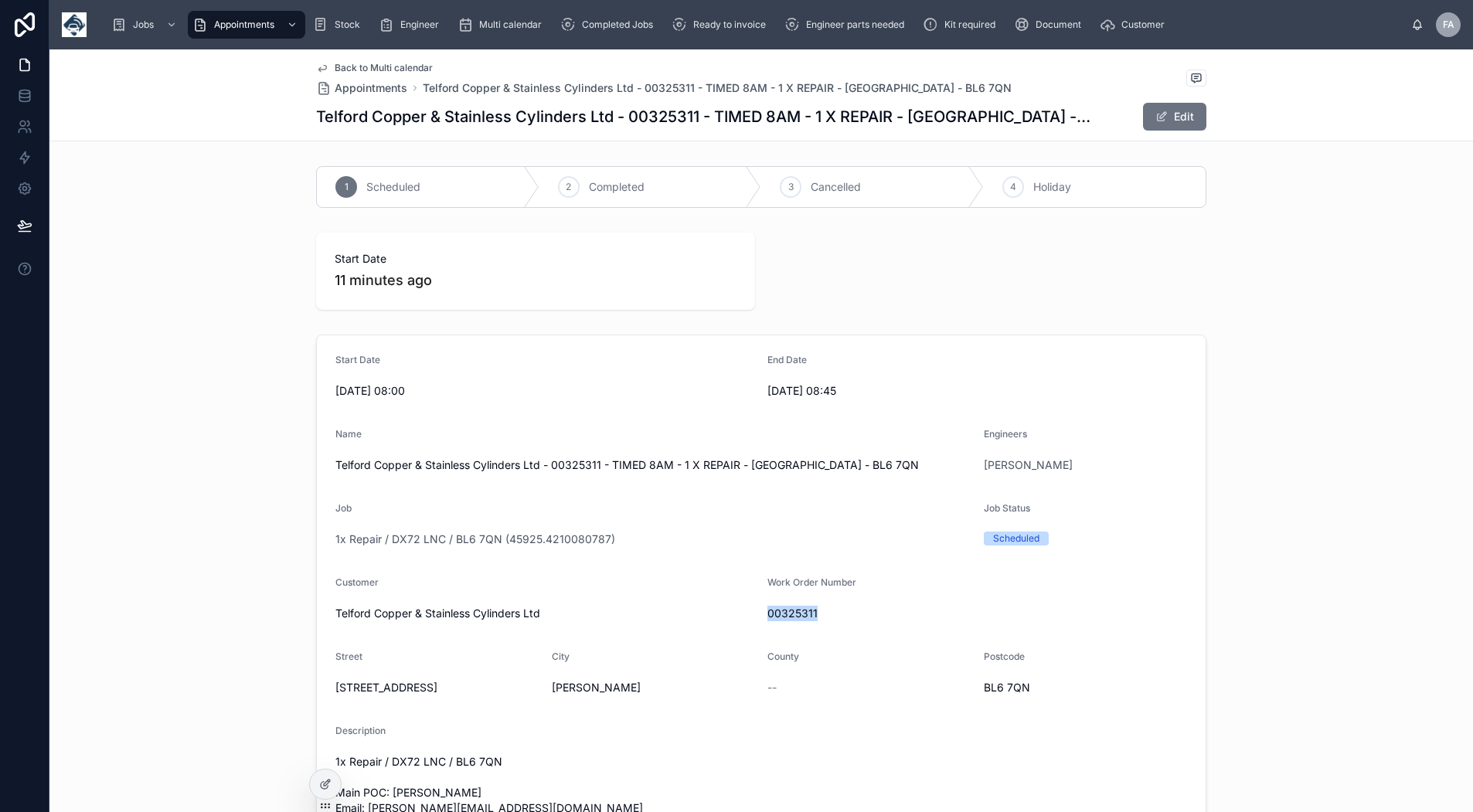
drag, startPoint x: 826, startPoint y: 615, endPoint x: 762, endPoint y: 621, distance: 64.3
click at [767, 621] on span "00325311" at bounding box center [977, 614] width 420 height 16
copy span "00325311"
click at [388, 68] on span "Back to Multi calendar" at bounding box center [384, 68] width 98 height 13
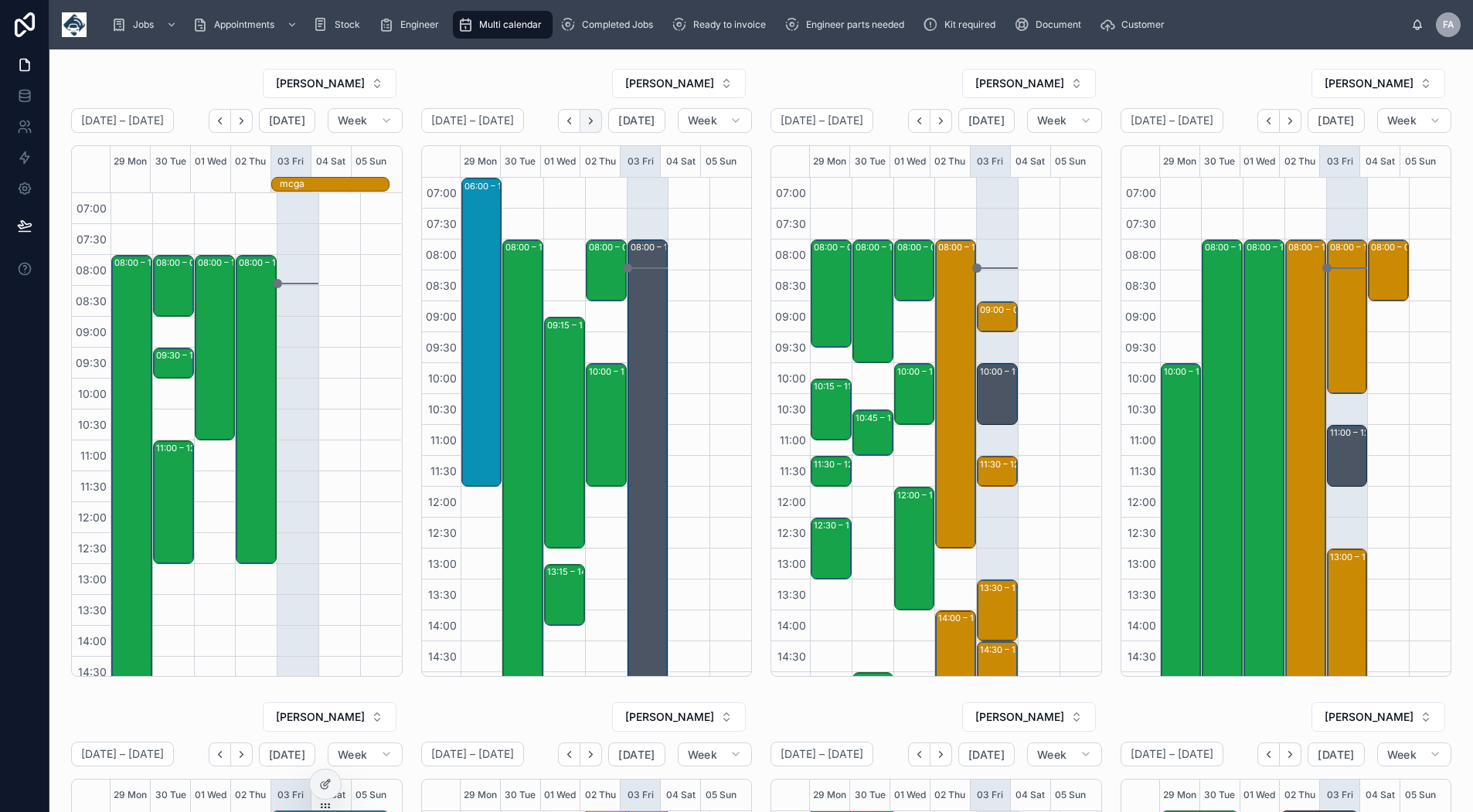
click at [589, 121] on icon "Next" at bounding box center [591, 121] width 12 height 12
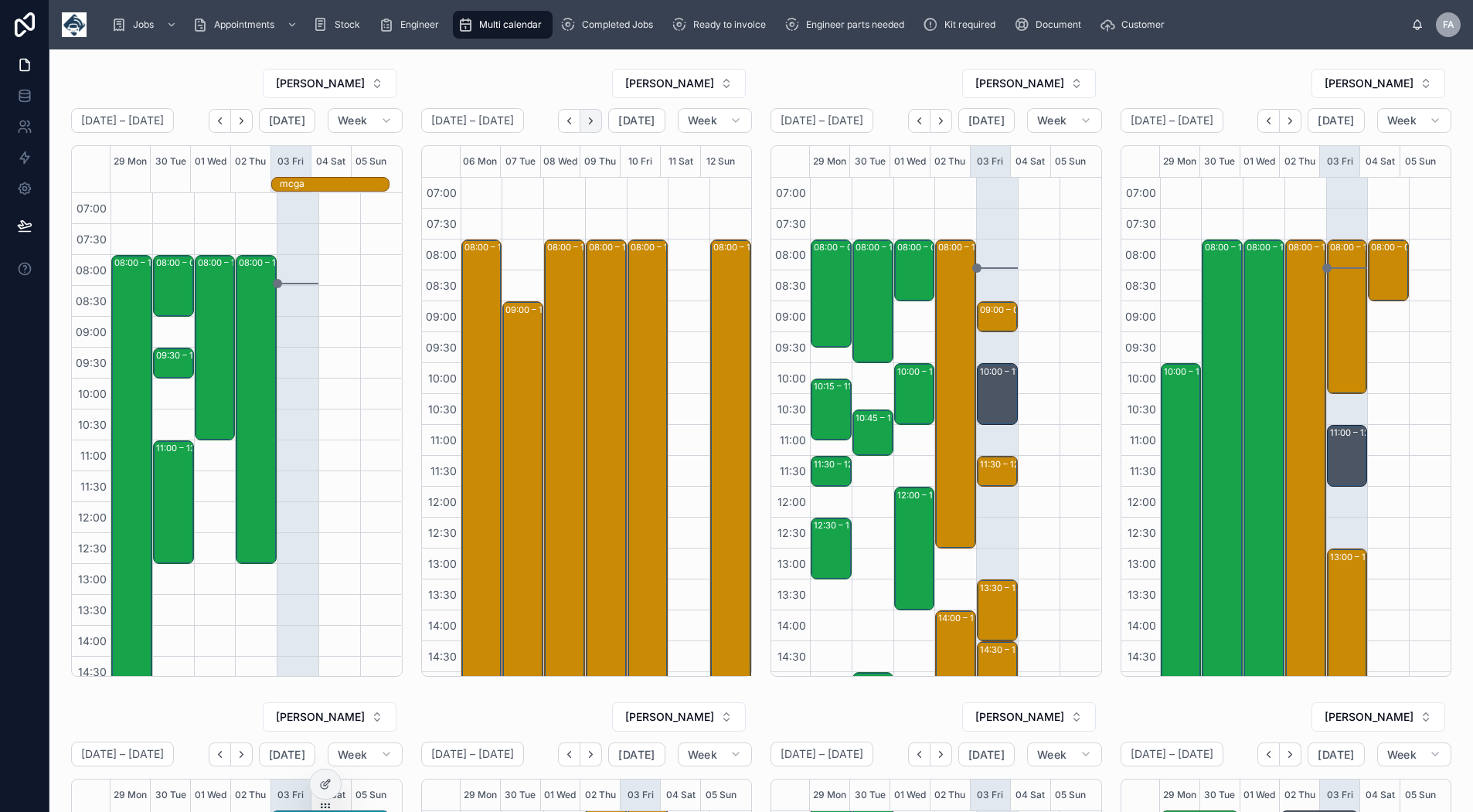
click at [588, 121] on icon "Next" at bounding box center [591, 121] width 12 height 12
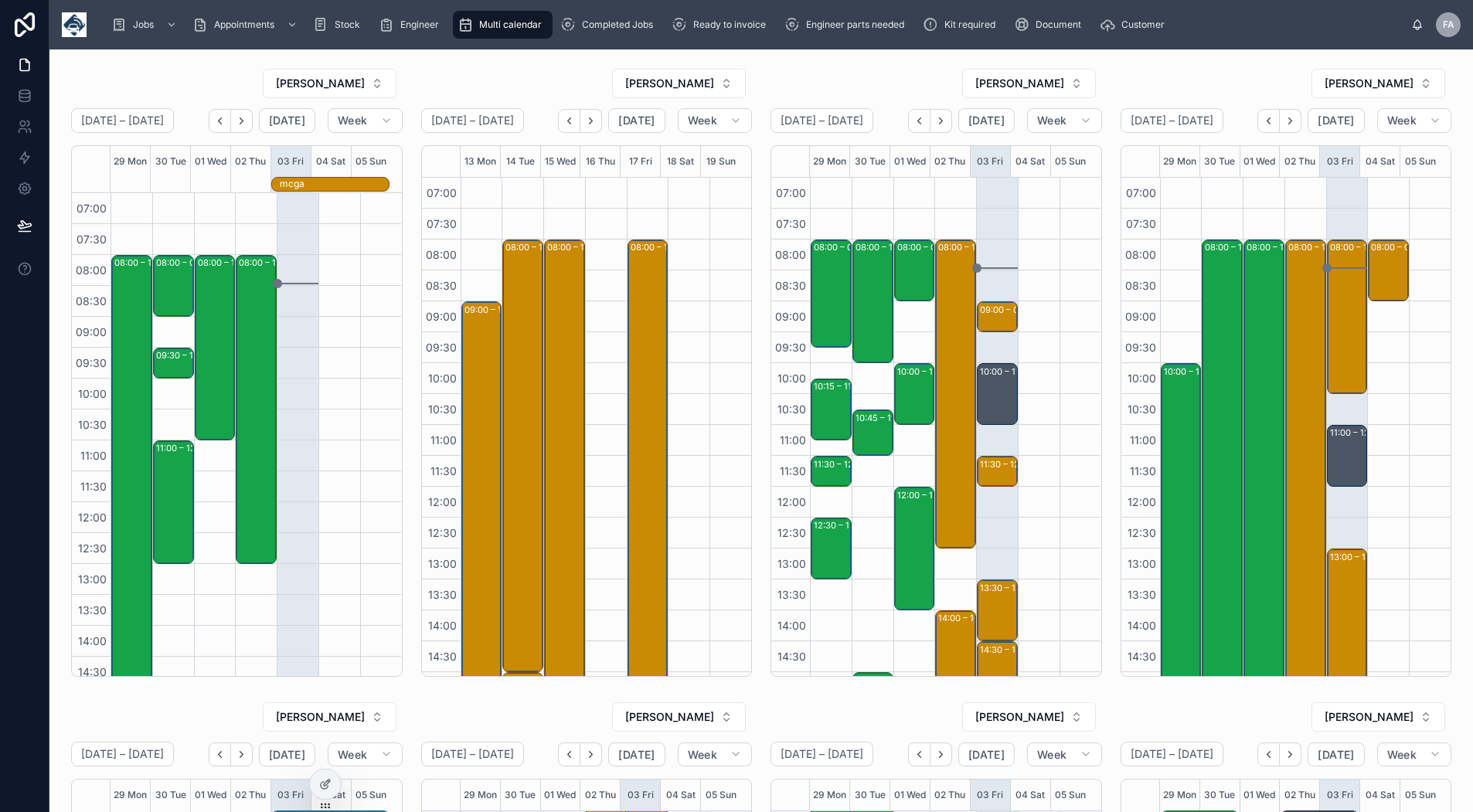
click at [588, 121] on icon "Next" at bounding box center [591, 121] width 12 height 12
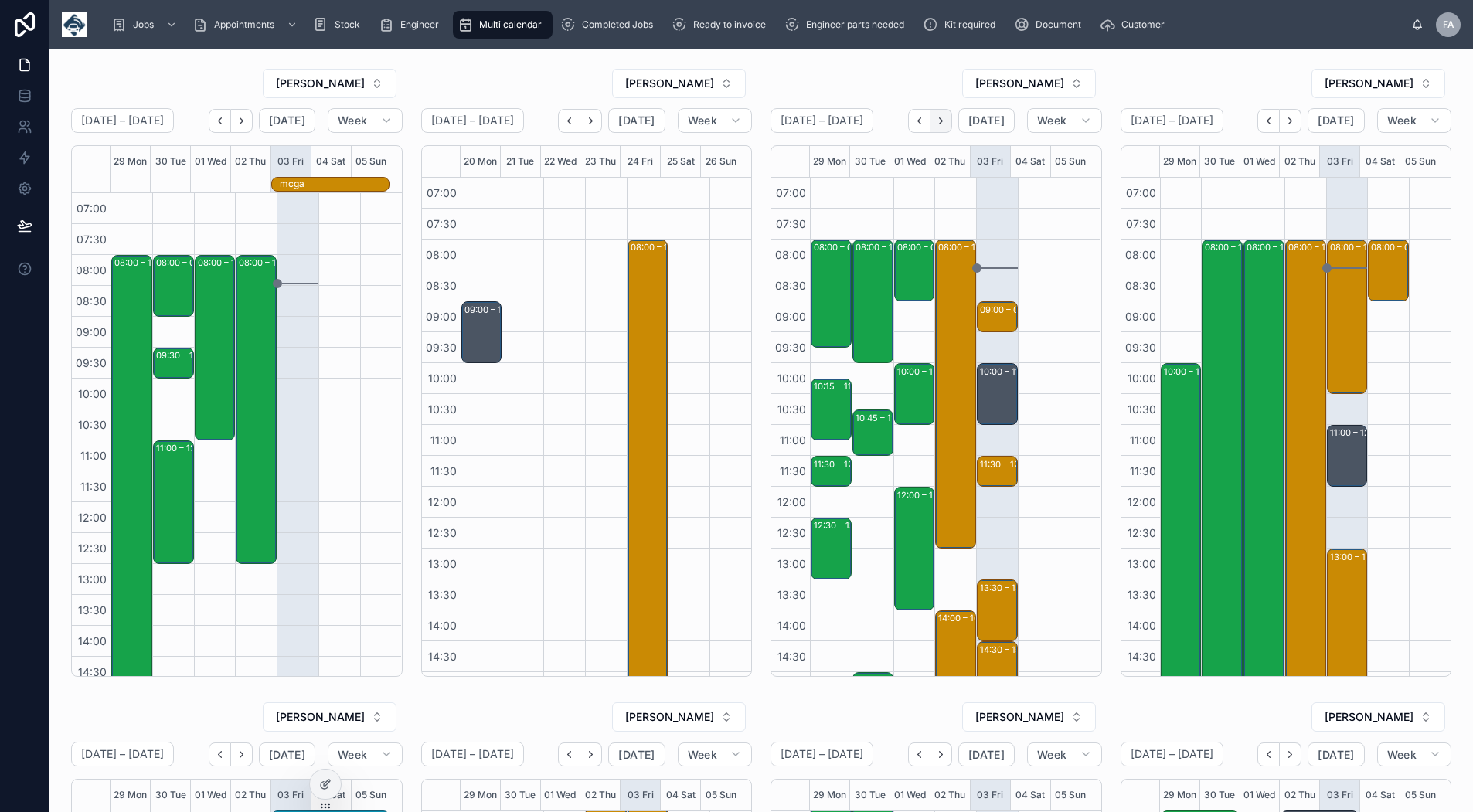
click at [931, 129] on button "Next" at bounding box center [941, 121] width 21 height 24
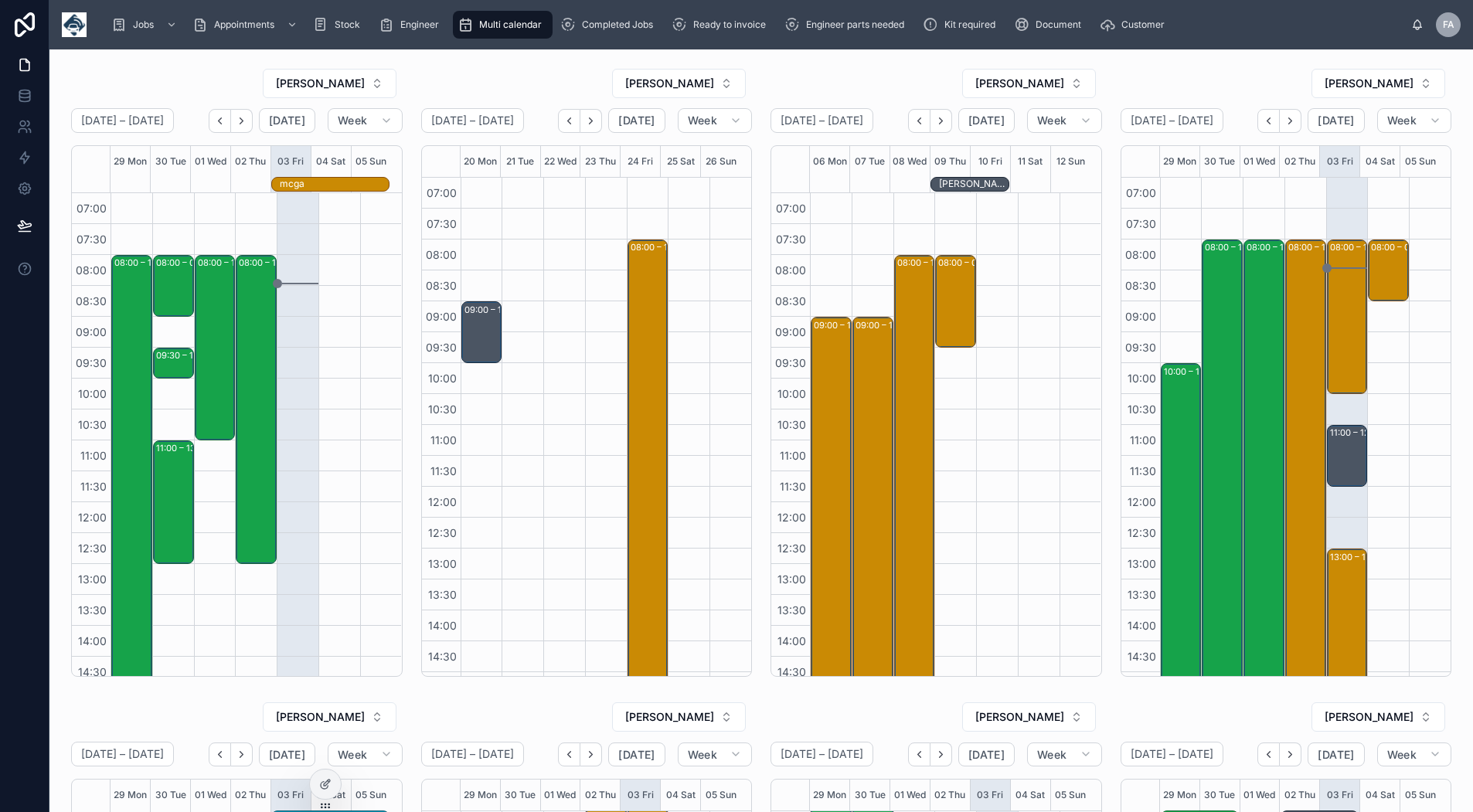
click at [931, 129] on button "Next" at bounding box center [941, 121] width 21 height 24
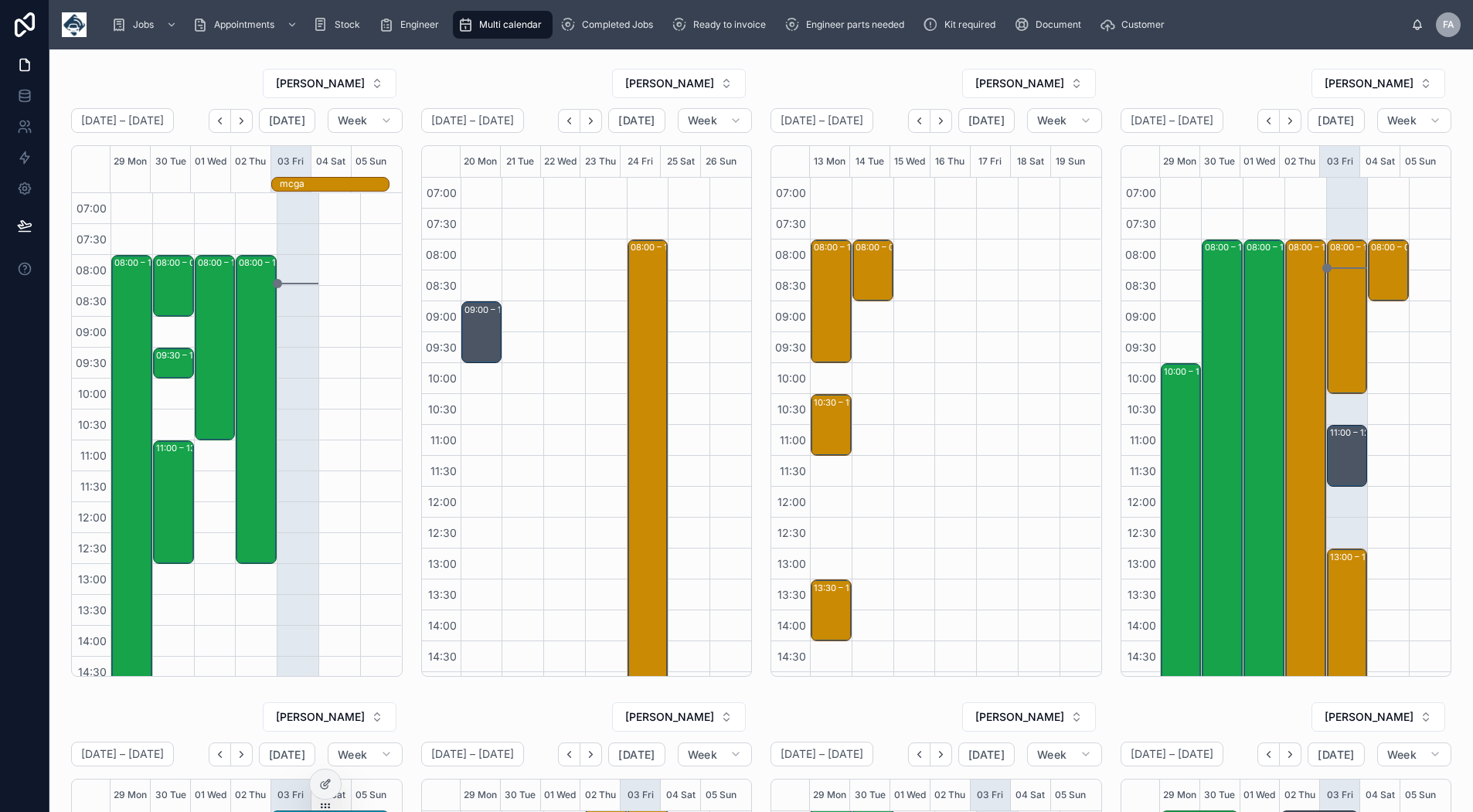
click at [931, 129] on button "Next" at bounding box center [941, 121] width 21 height 24
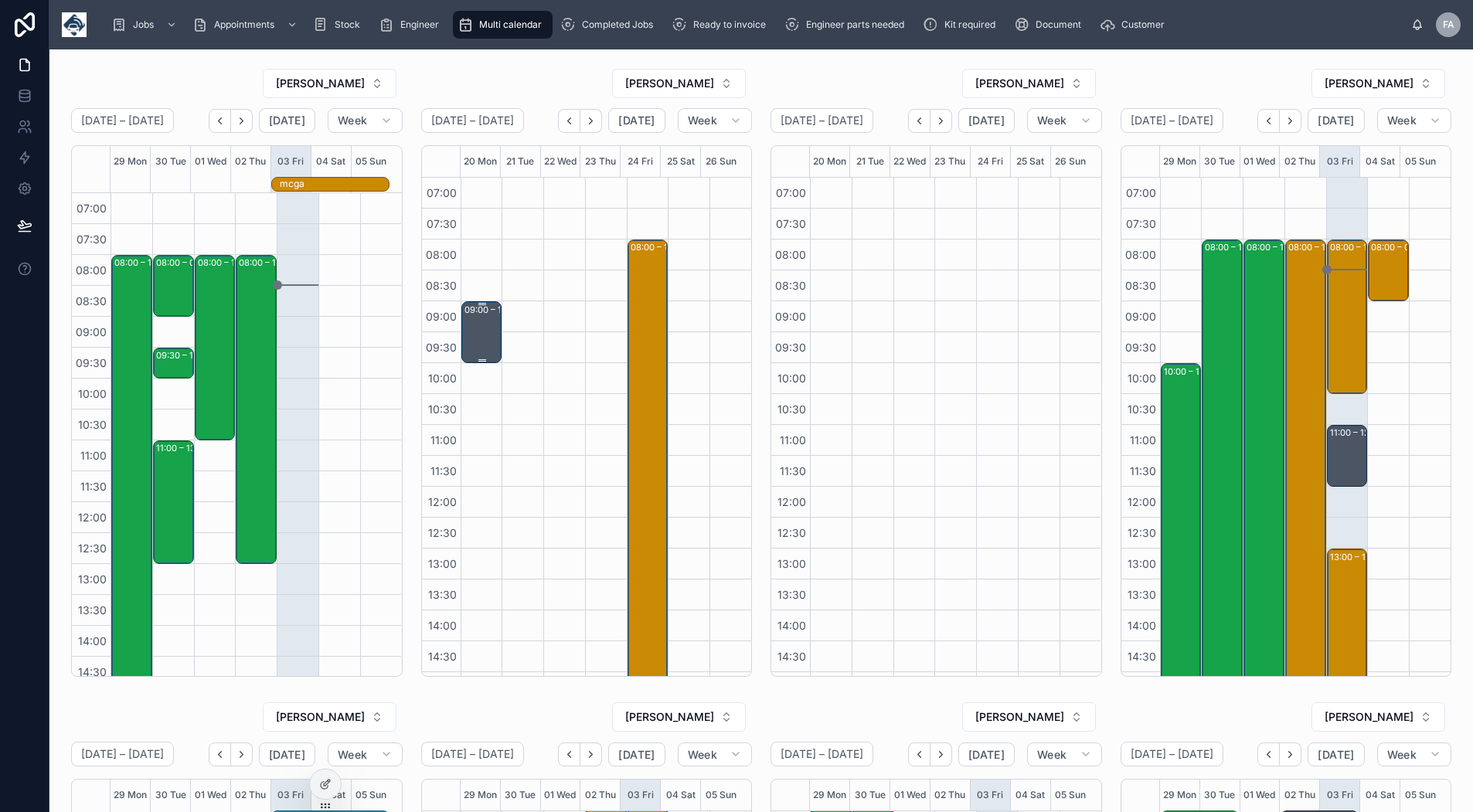
click at [469, 335] on div "09:00 – 10:00 S7 Service Call - DN12 3EN" at bounding box center [483, 332] width 36 height 59
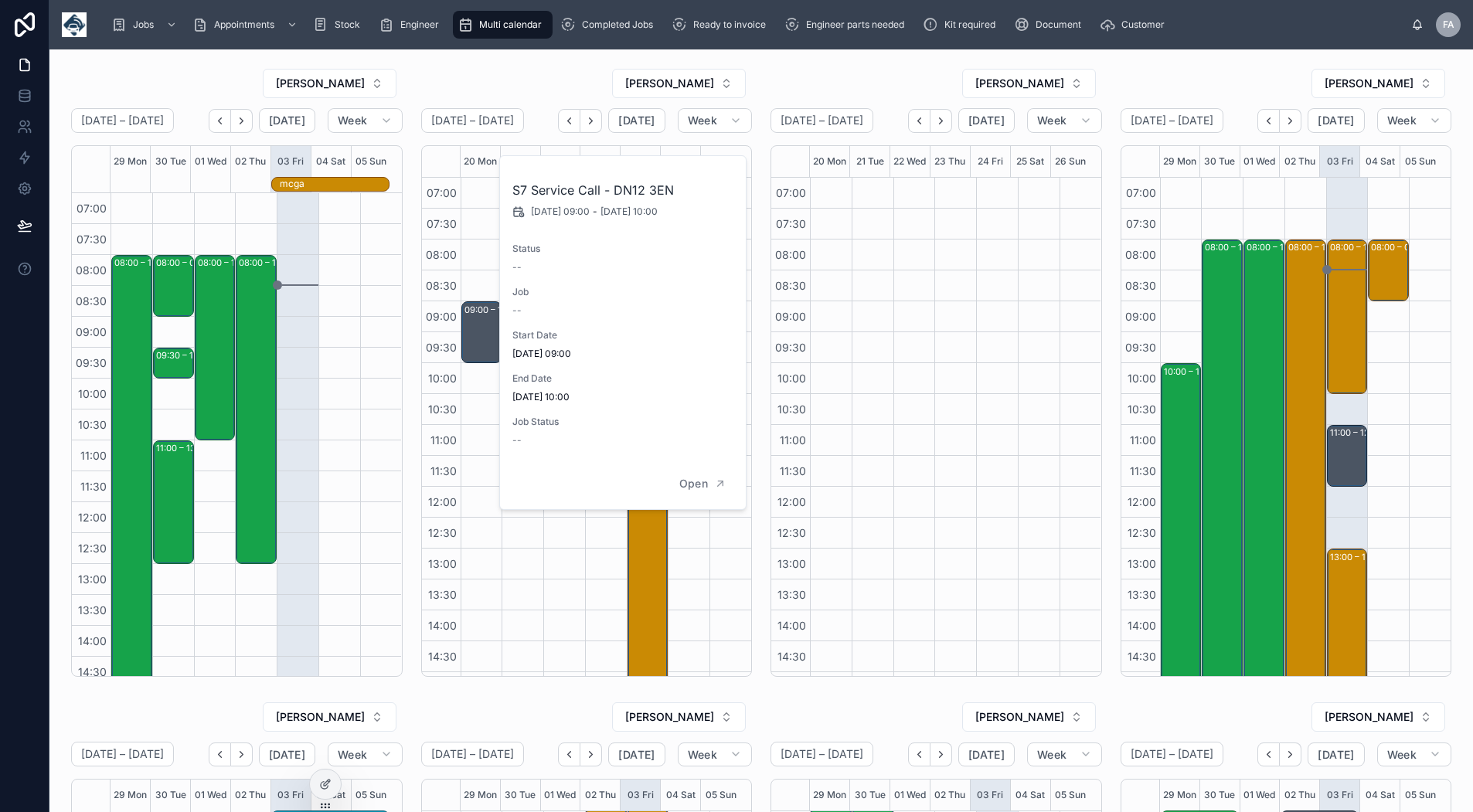
click at [573, 591] on div at bounding box center [564, 549] width 42 height 742
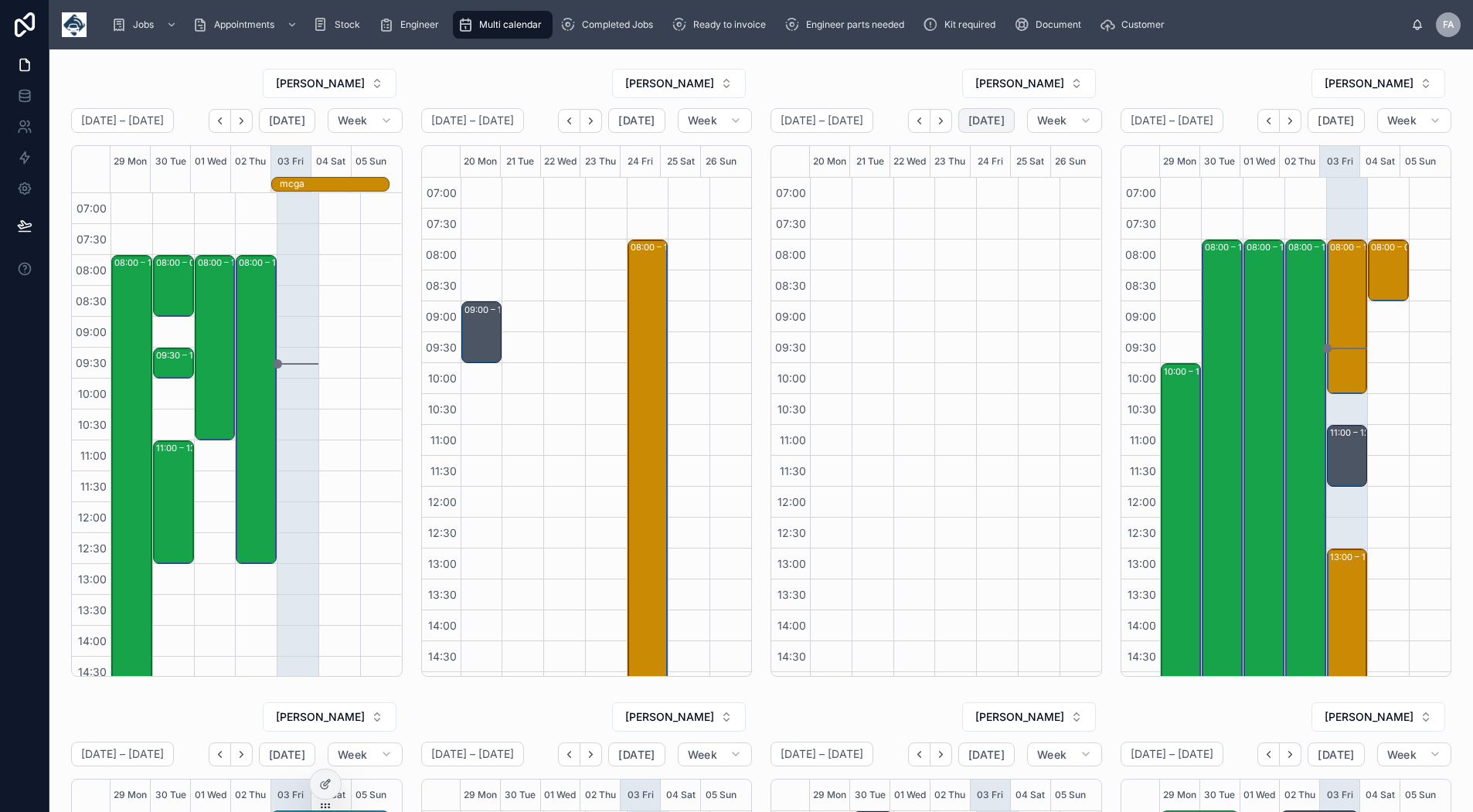
click at [1003, 118] on button "[DATE]" at bounding box center [986, 120] width 57 height 24
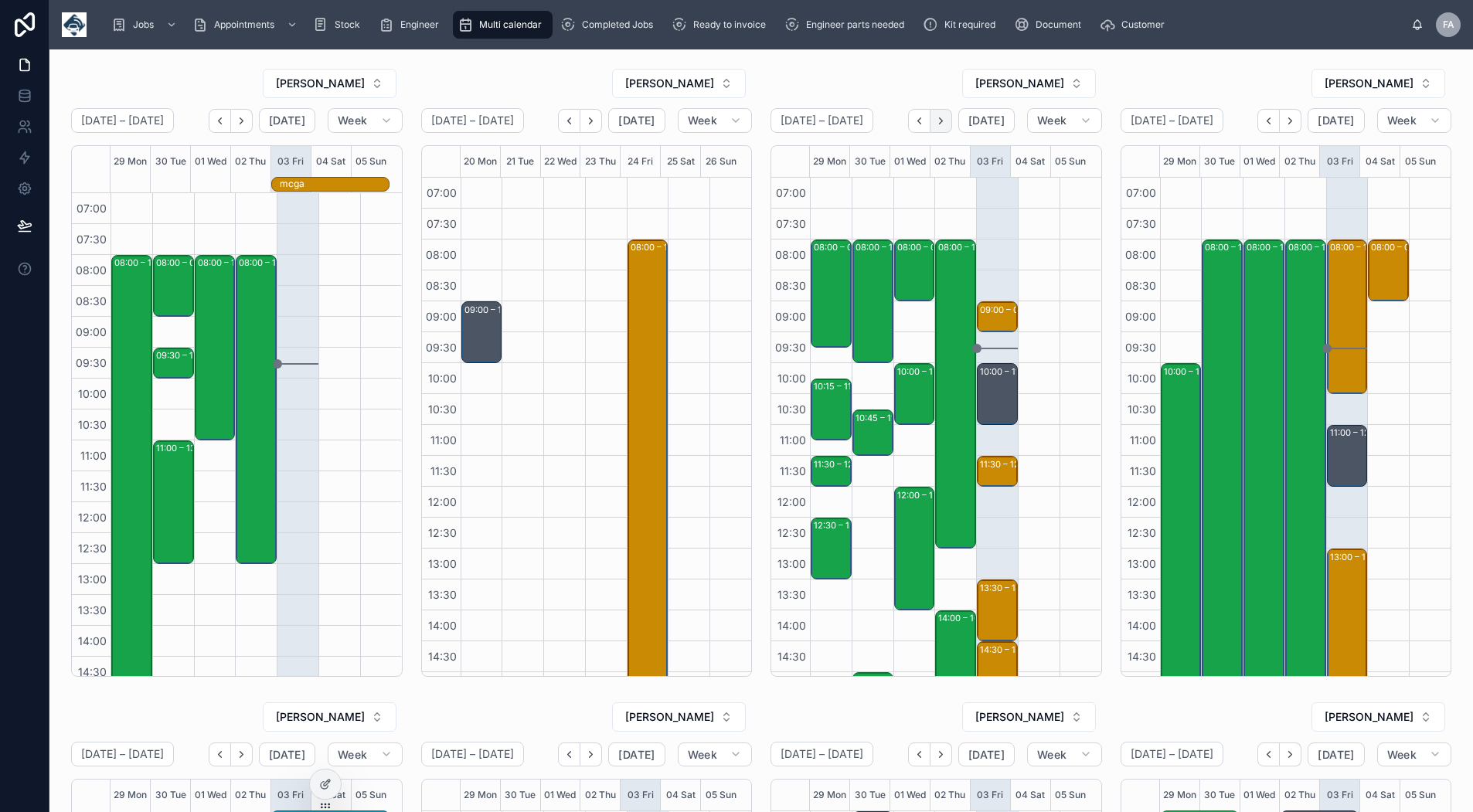
click at [930, 122] on button "Next" at bounding box center [941, 121] width 21 height 24
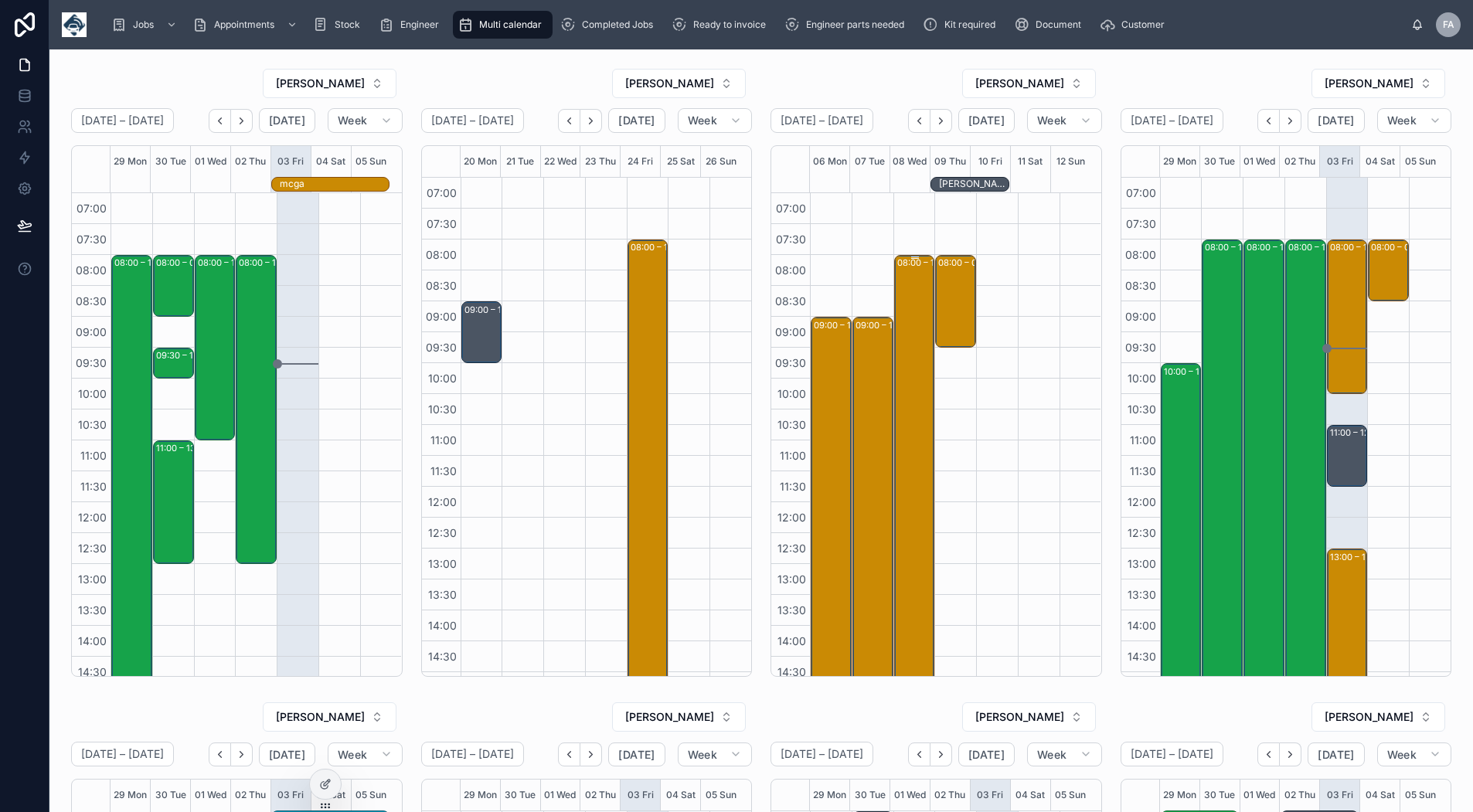
click at [897, 298] on div "08:00 – 16:00 Maritime And Coastguard Agency - 6 X UPGRADES (OVER 2 SITES) - TI…" at bounding box center [915, 502] width 36 height 491
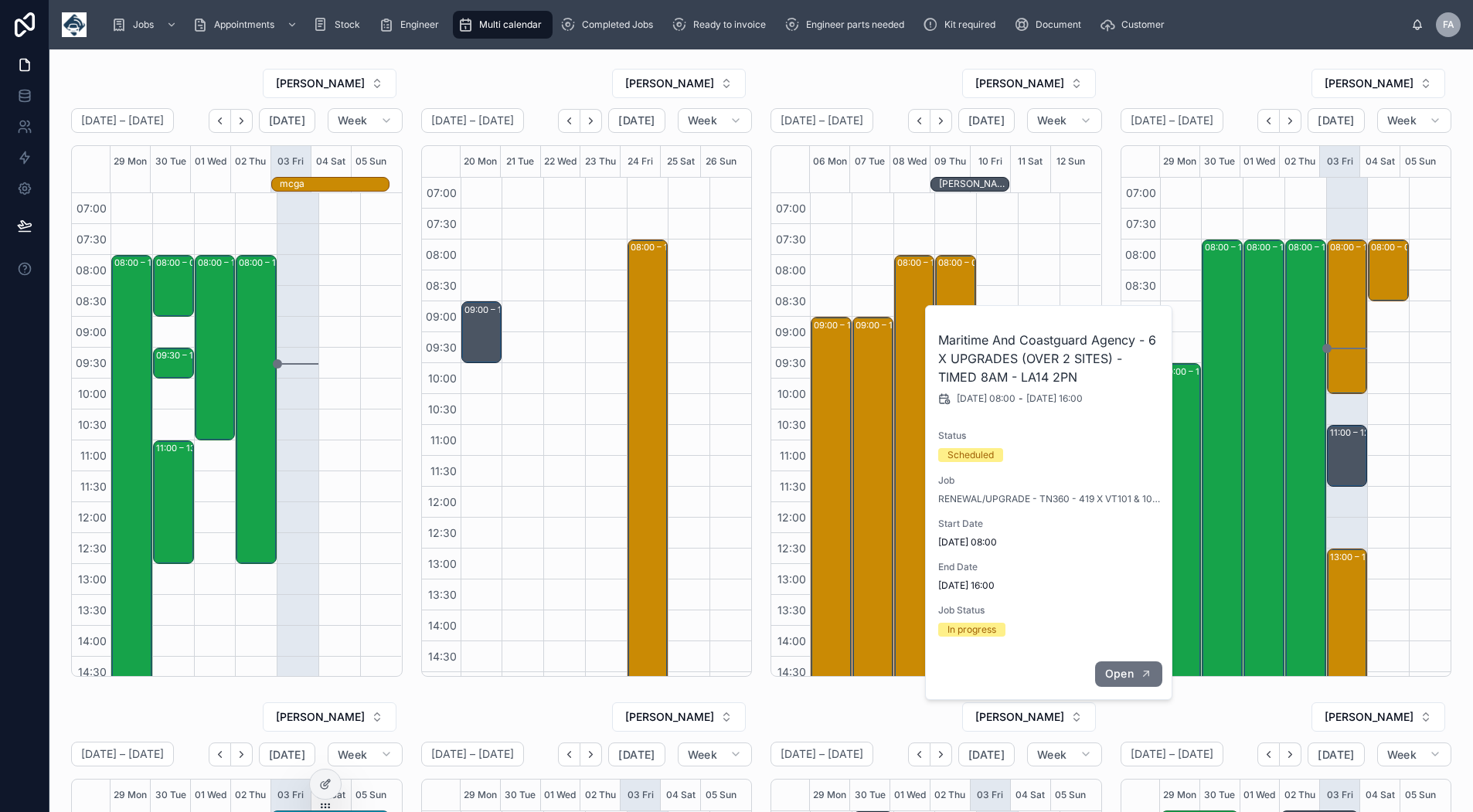
click at [1131, 666] on button "Open" at bounding box center [1128, 674] width 67 height 25
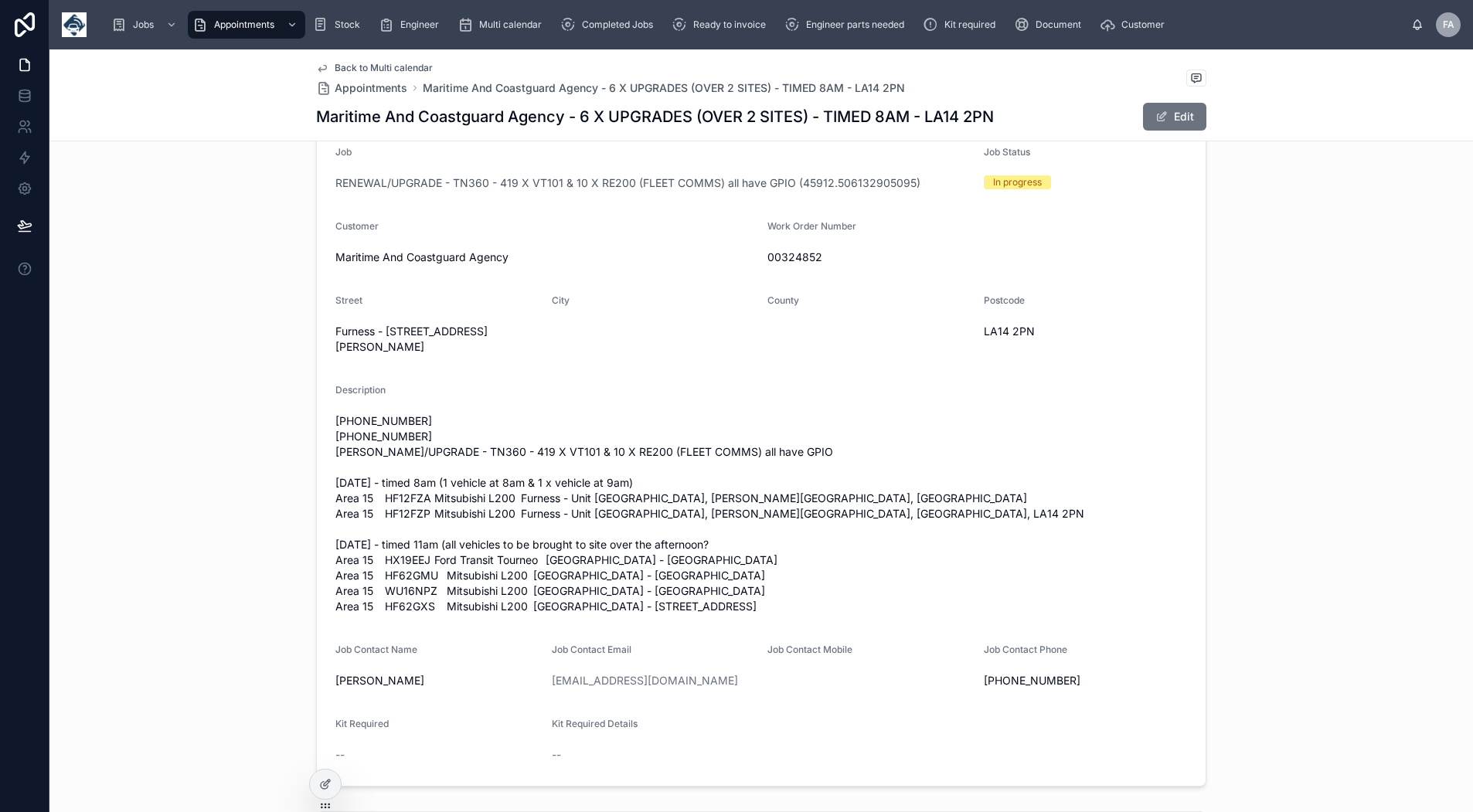
scroll to position [386, 0]
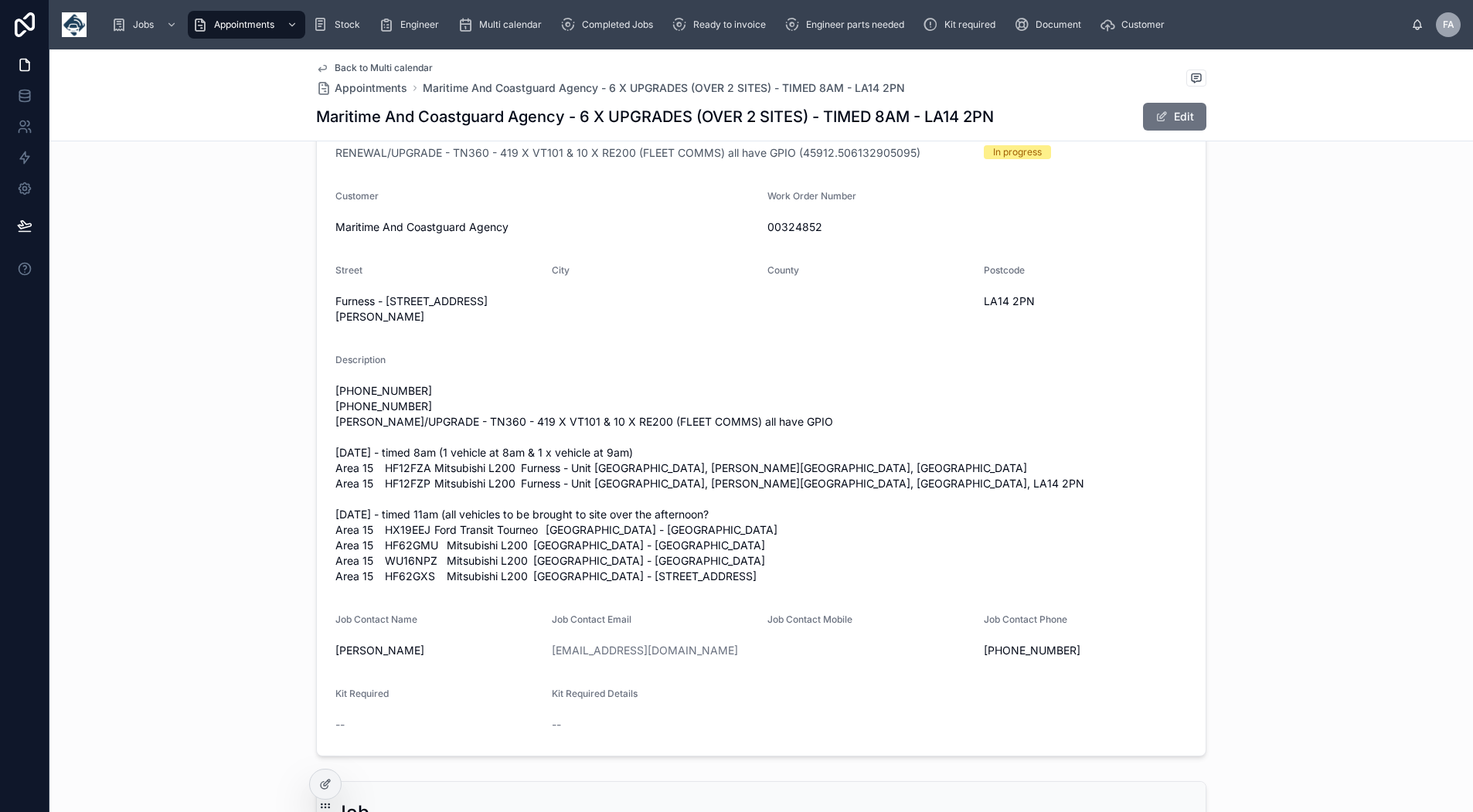
click at [365, 69] on span "Back to Multi calendar" at bounding box center [384, 68] width 98 height 13
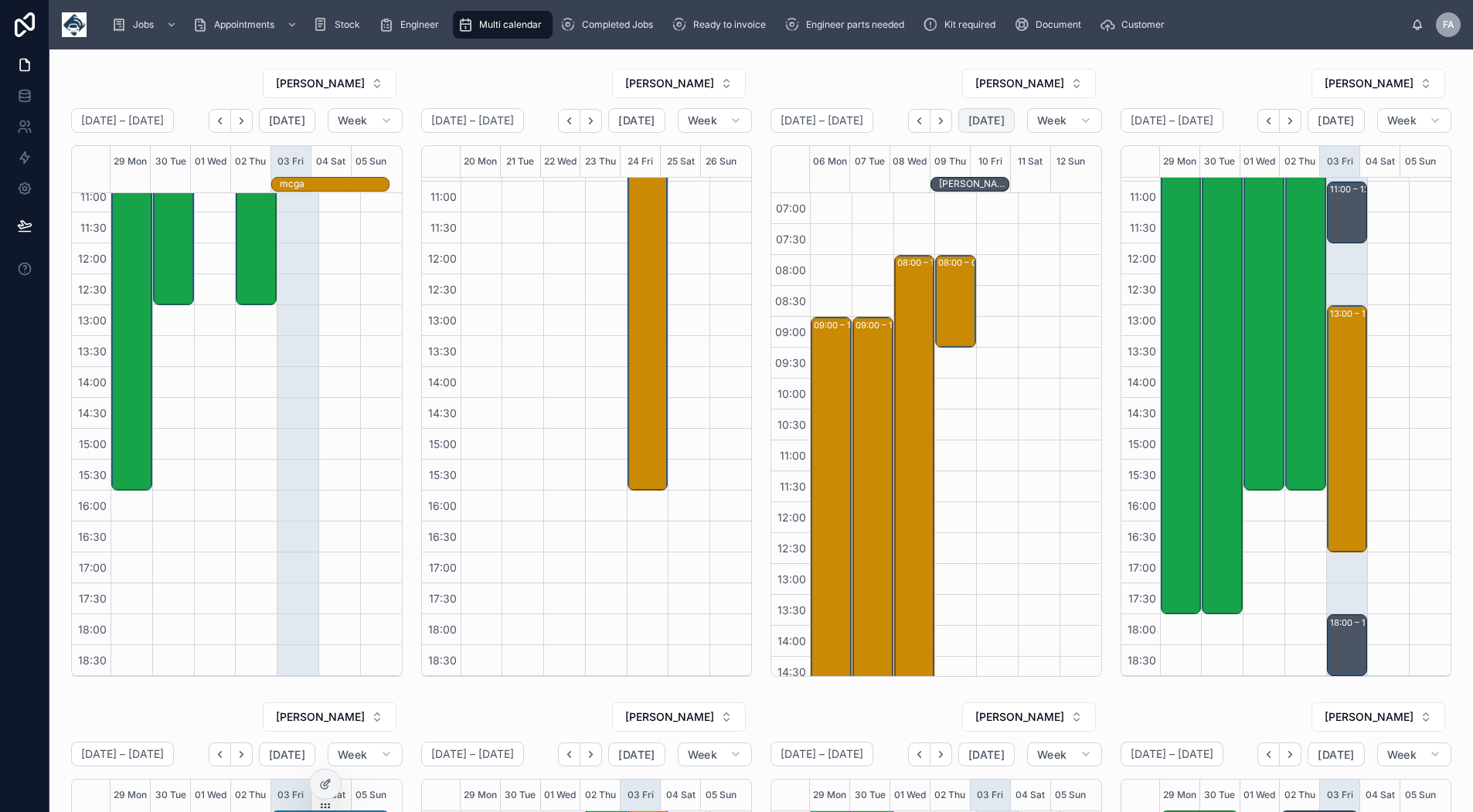
click at [974, 114] on span "[DATE]" at bounding box center [986, 121] width 36 height 14
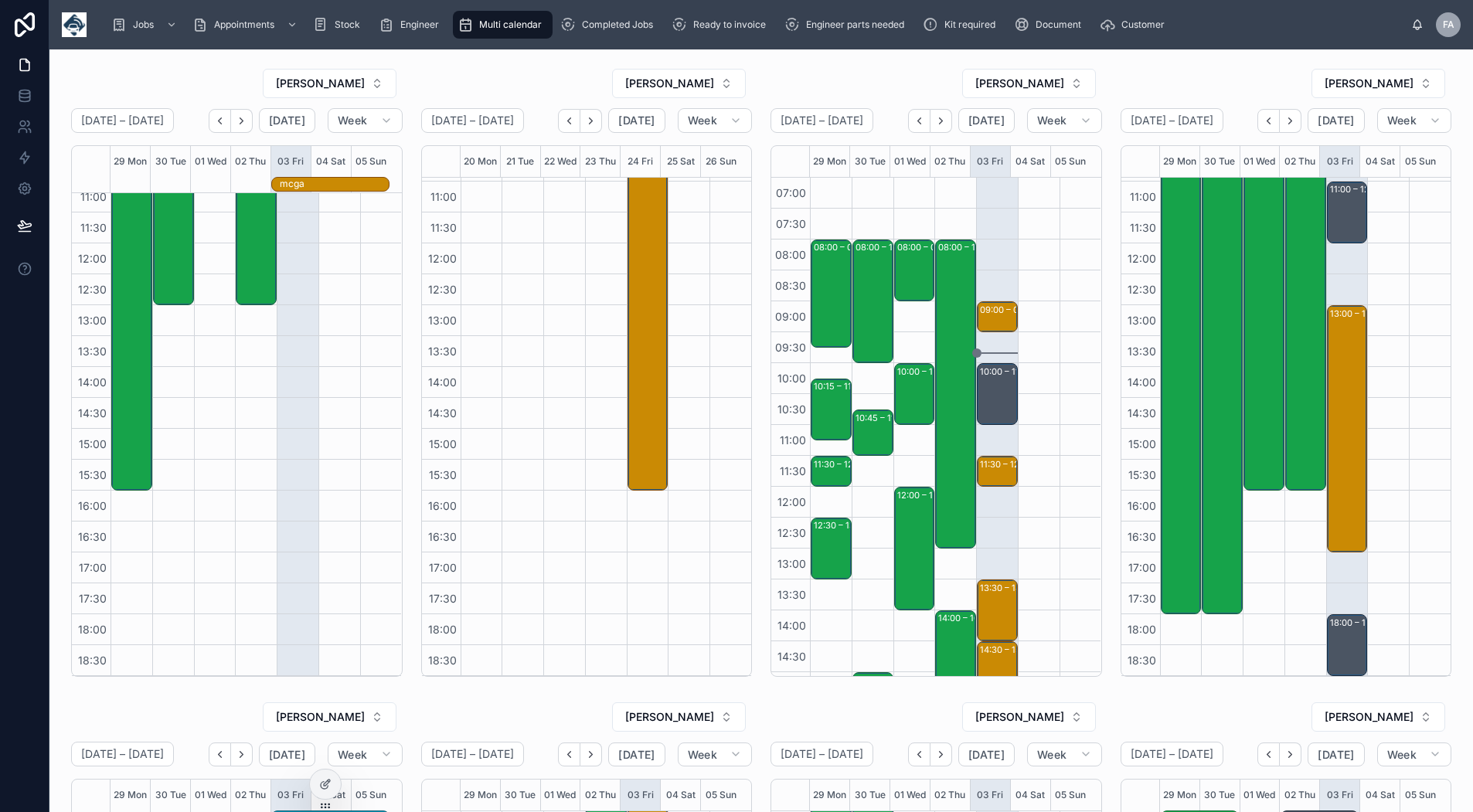
scroll to position [232, 0]
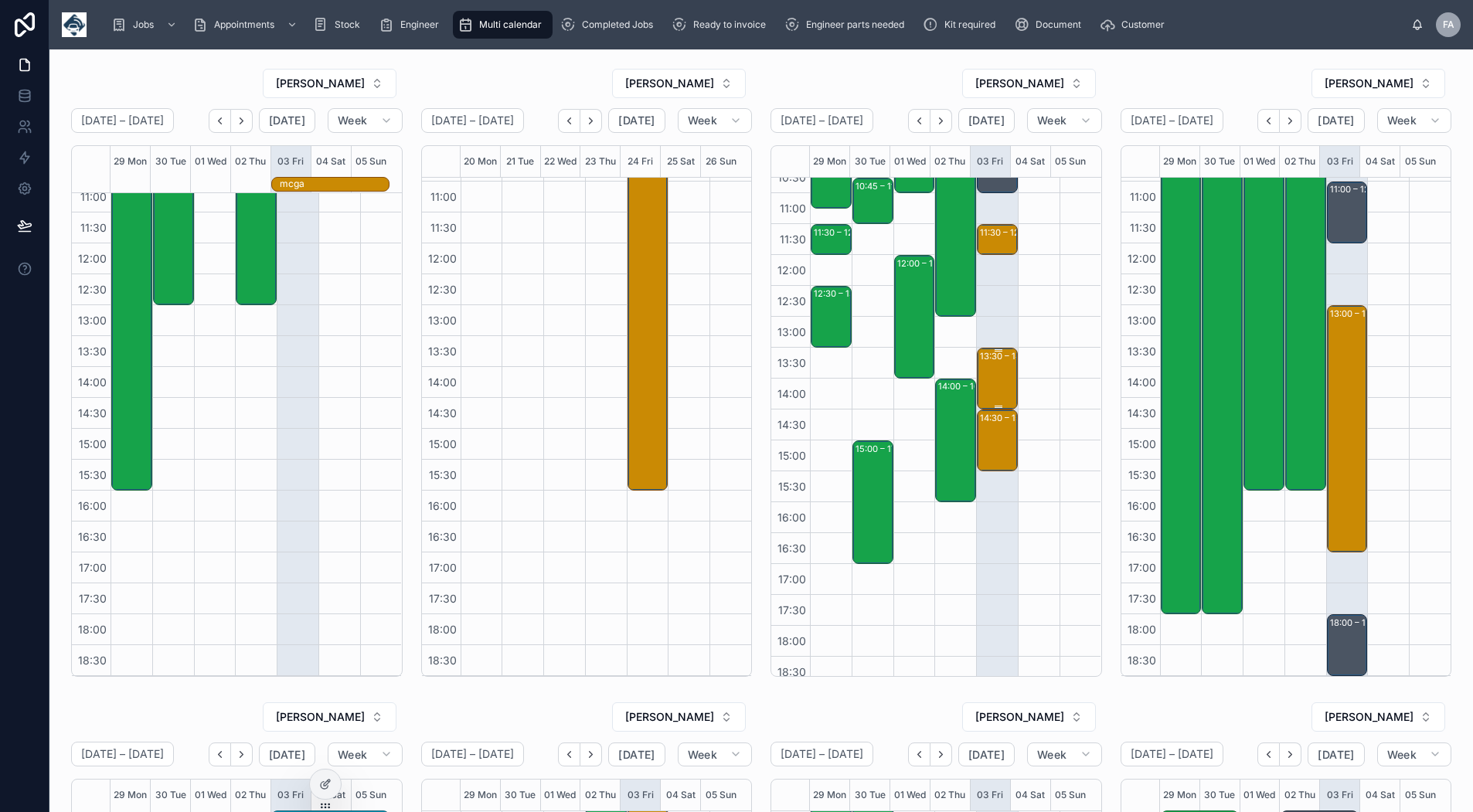
click at [980, 376] on div "13:30 – 14:30 1x reinstall - YB25 PZE - Keighley BD20 7BY (fs)" at bounding box center [998, 378] width 36 height 59
click at [935, 124] on icon "Next" at bounding box center [941, 121] width 12 height 12
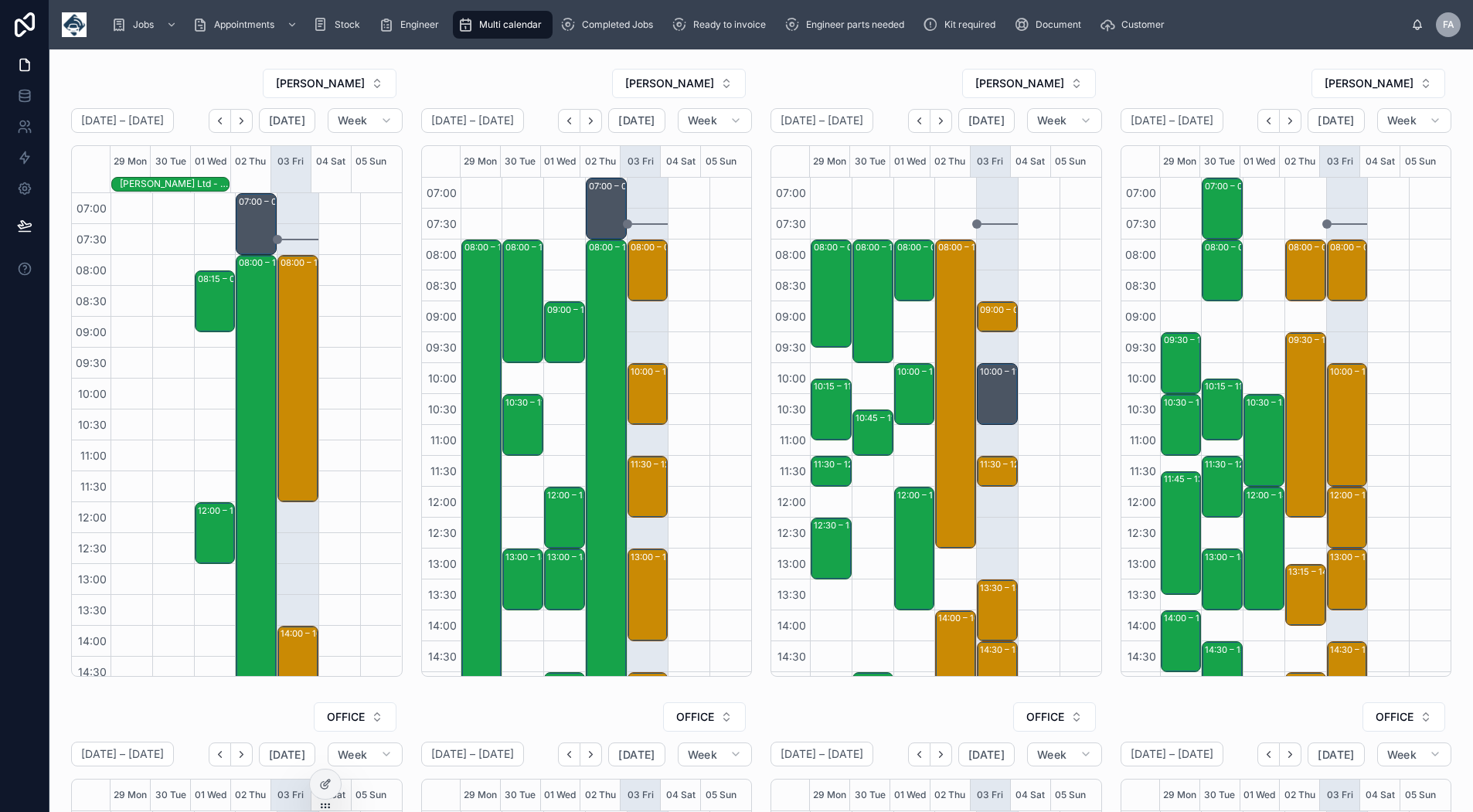
scroll to position [243, 0]
click at [1043, 91] on span "[PERSON_NAME]" at bounding box center [1019, 83] width 89 height 16
type input "****"
click at [1000, 144] on span "[PERSON_NAME]" at bounding box center [978, 146] width 89 height 16
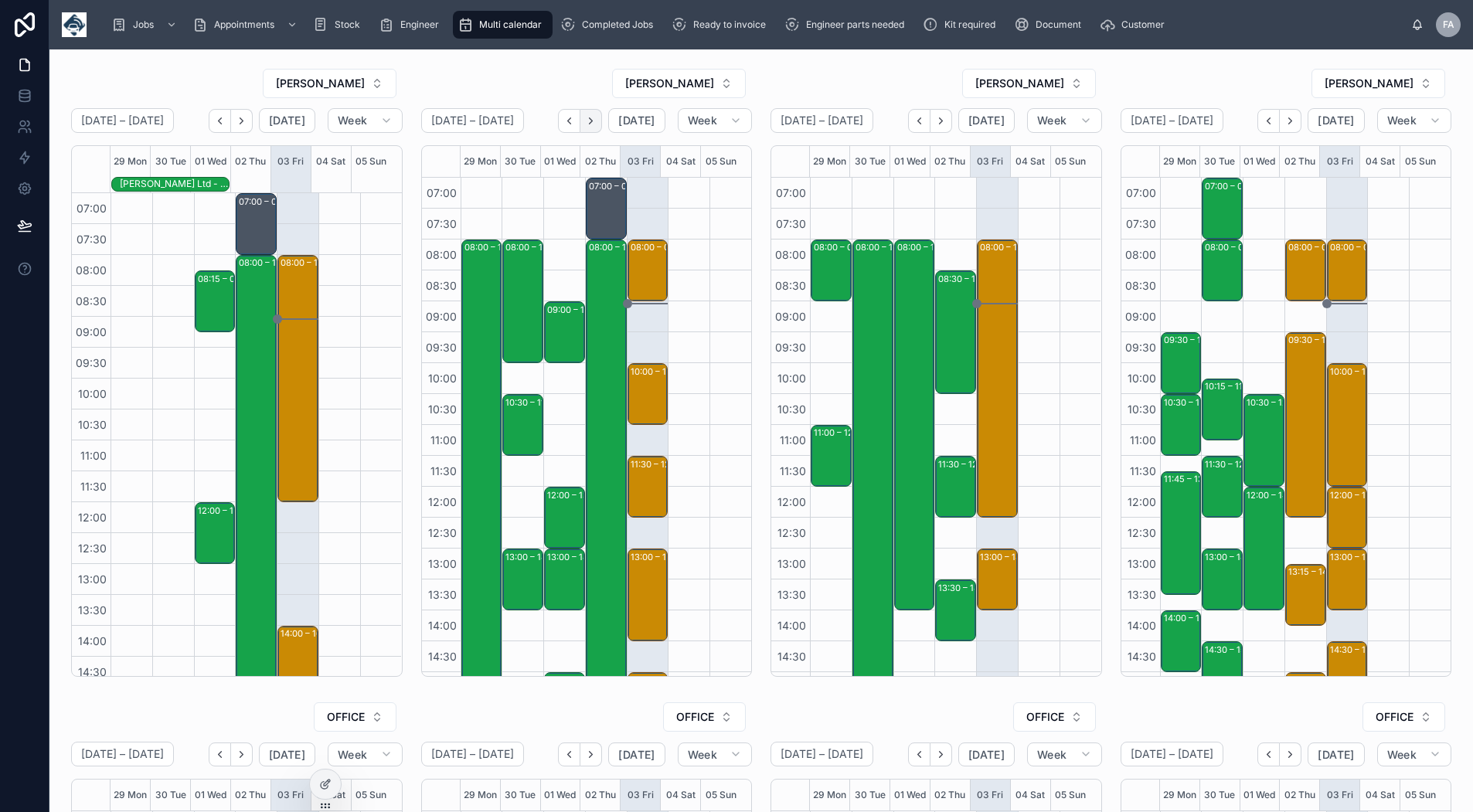
click at [589, 117] on icon "Next" at bounding box center [591, 121] width 3 height 6
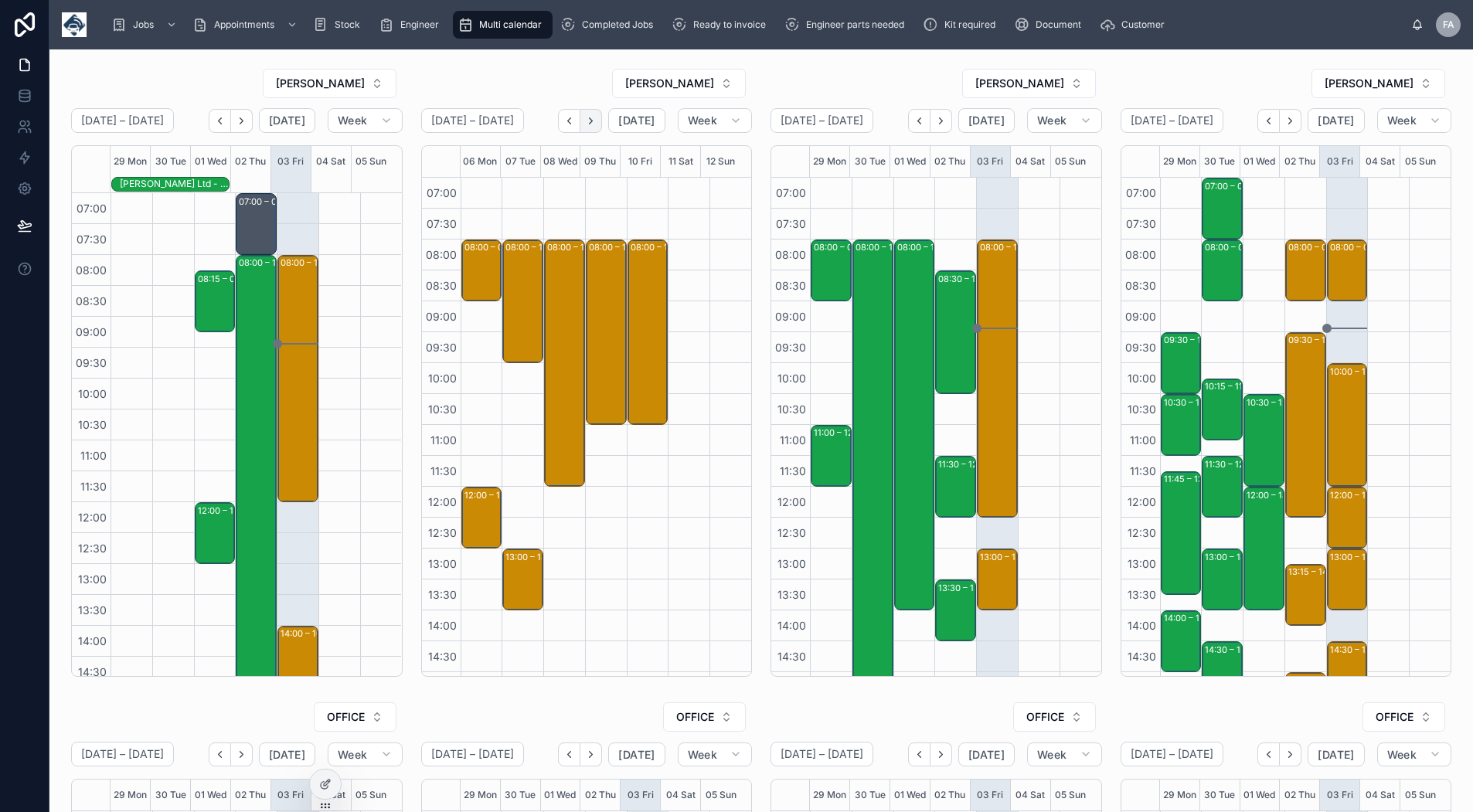
click at [587, 121] on icon "Next" at bounding box center [591, 121] width 12 height 12
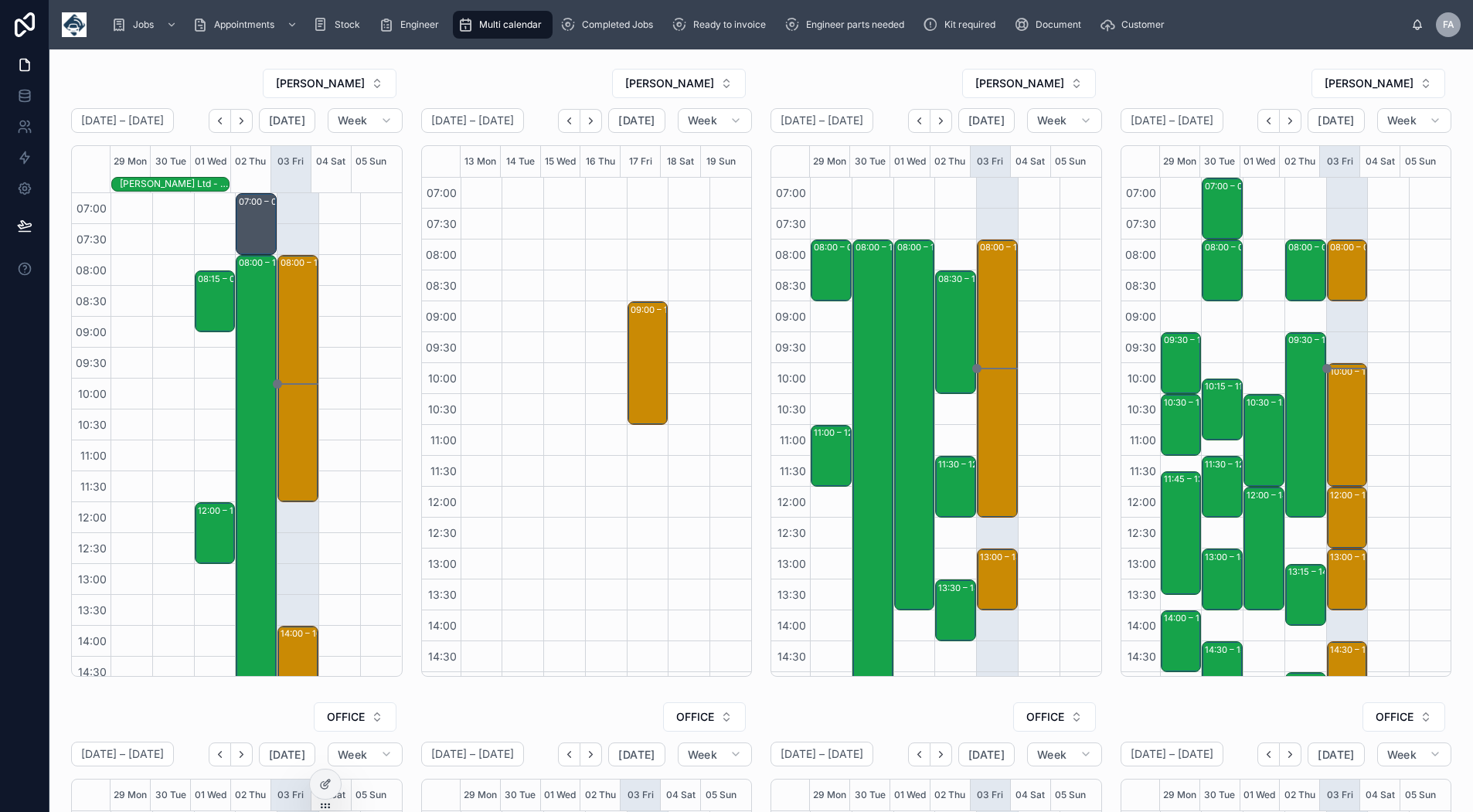
scroll to position [243, 0]
